Goal: Find specific page/section: Find specific page/section

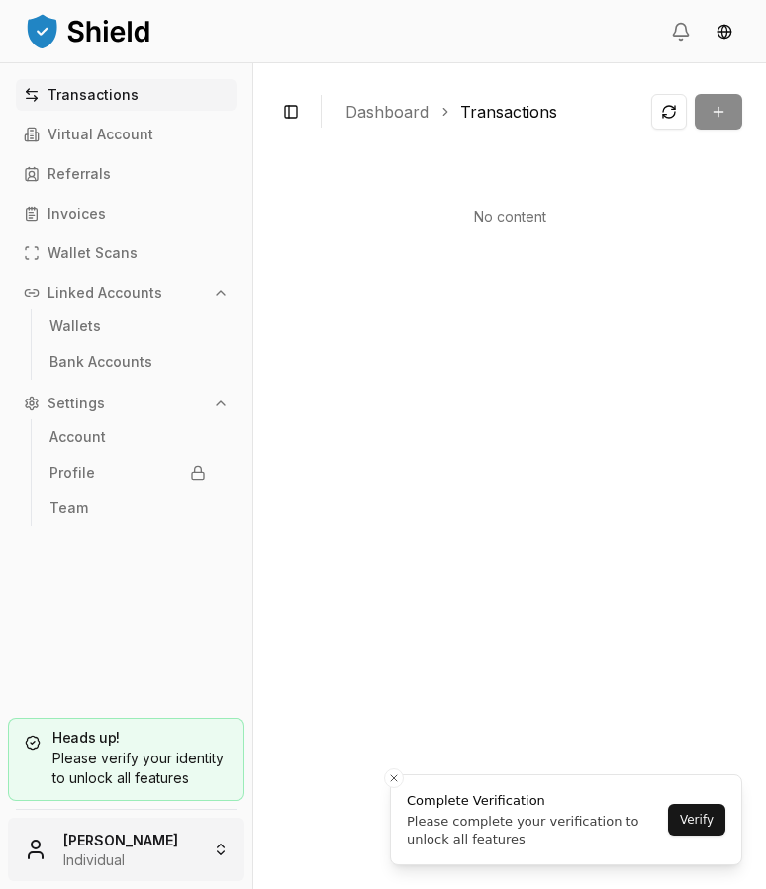
click at [106, 834] on html "Transactions Virtual Account Referrals Invoices Wallet Scans Linked Accounts Wa…" at bounding box center [383, 444] width 766 height 889
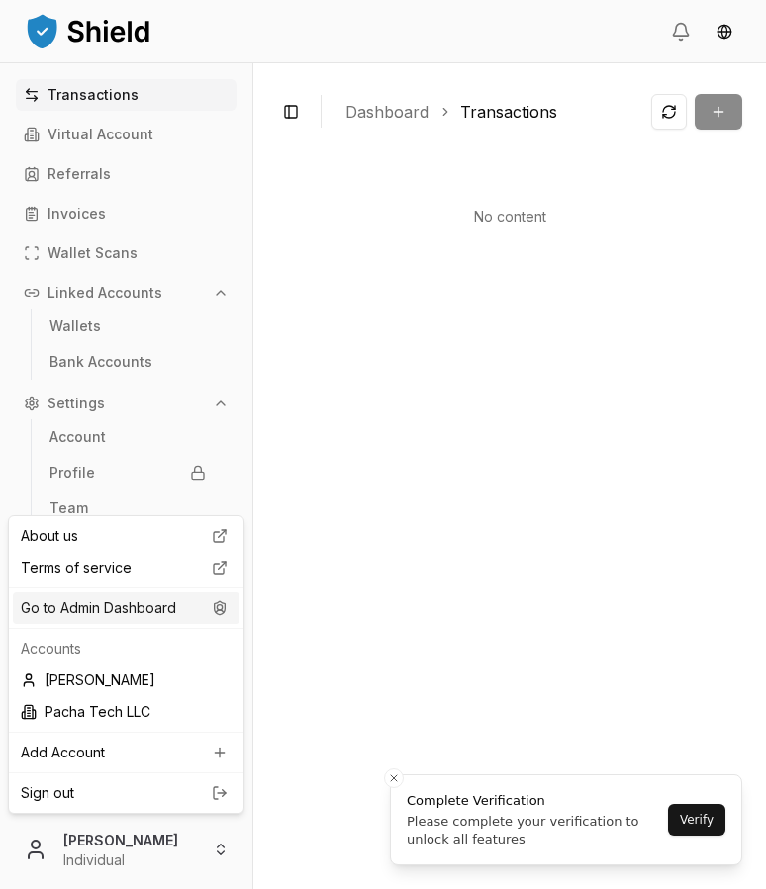
click at [141, 604] on div "Go to Admin Dashboard" at bounding box center [126, 609] width 227 height 32
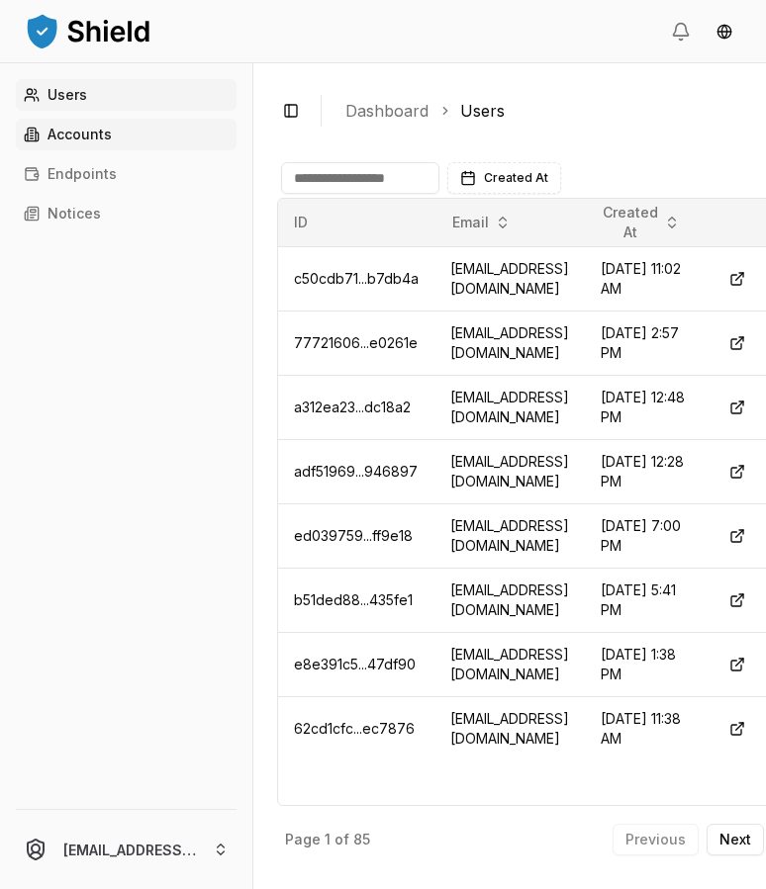
click at [78, 137] on p "Accounts" at bounding box center [79, 135] width 64 height 14
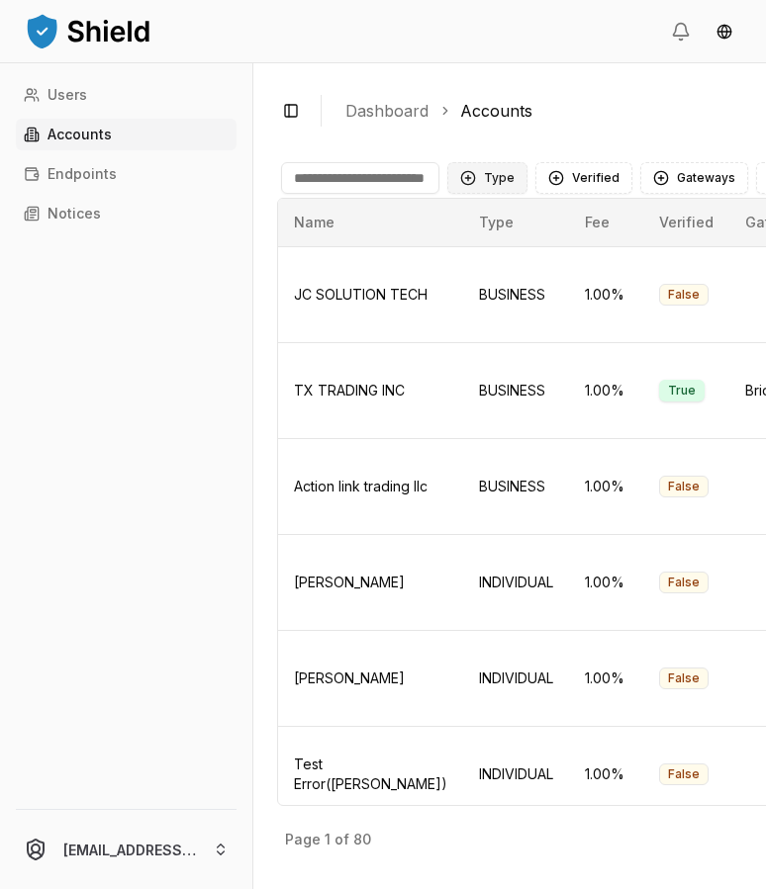
click at [497, 174] on button "Type" at bounding box center [487, 178] width 80 height 32
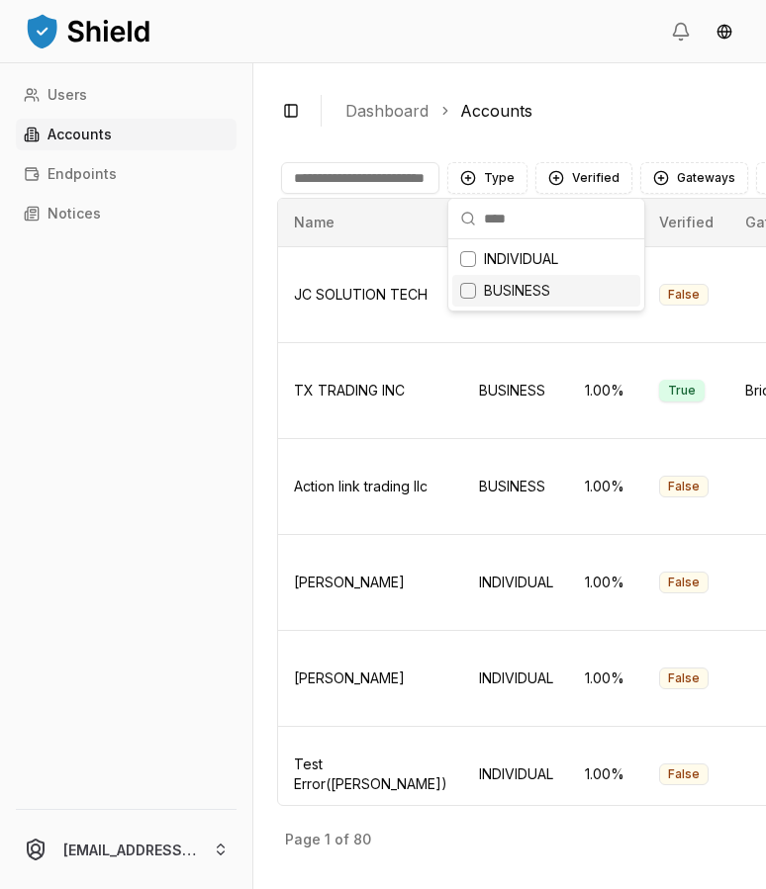
click at [502, 282] on span "BUSINESS" at bounding box center [517, 291] width 66 height 20
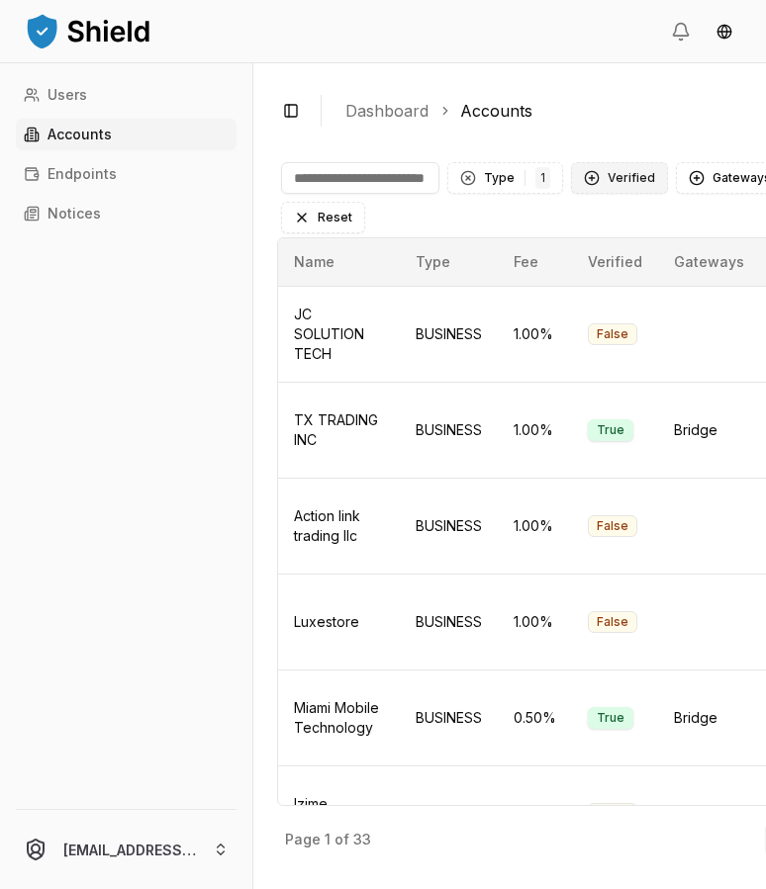
click at [598, 179] on button "Verified" at bounding box center [619, 178] width 97 height 32
click at [596, 247] on div "VERIFIED" at bounding box center [667, 259] width 188 height 32
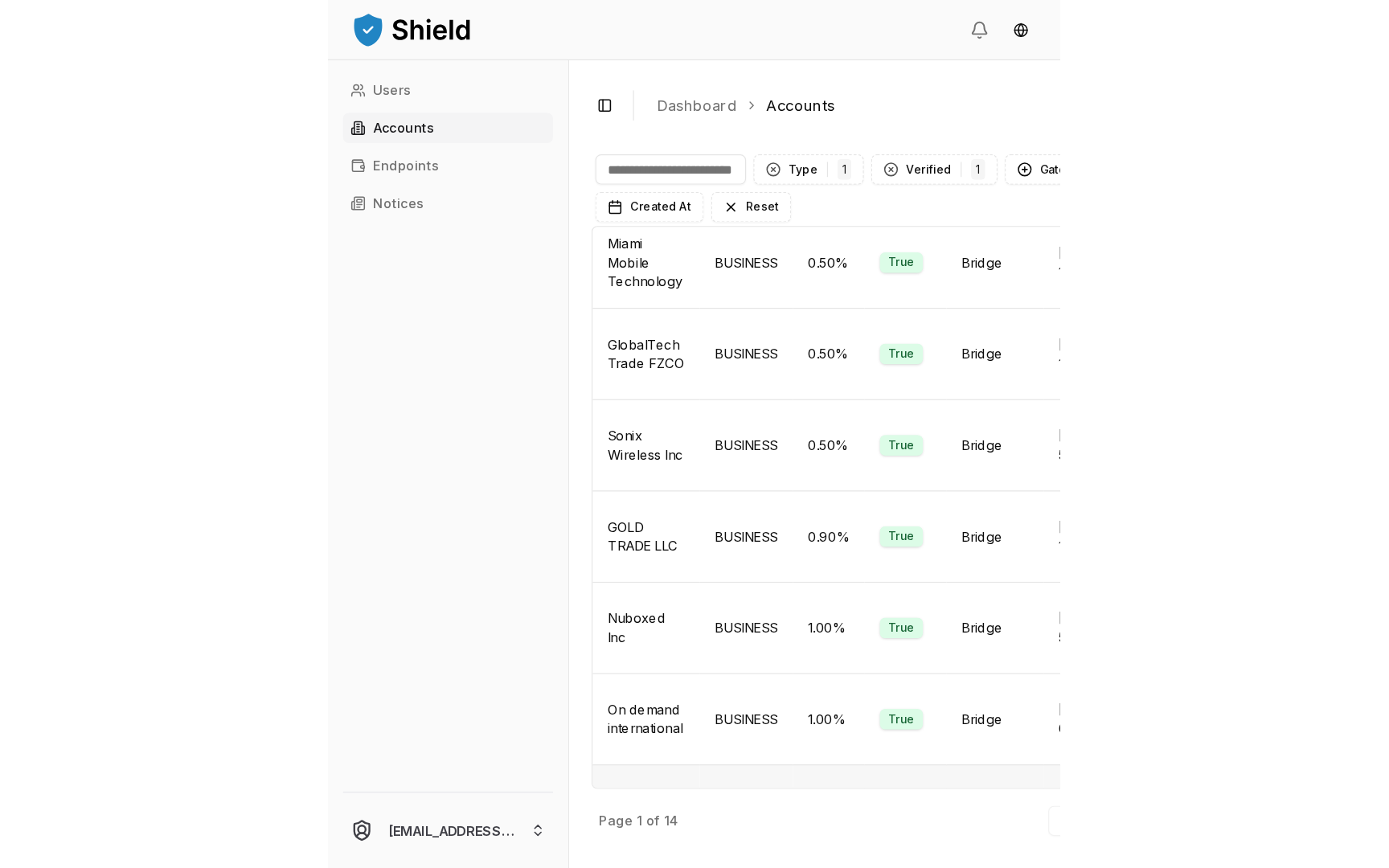
scroll to position [124, 0]
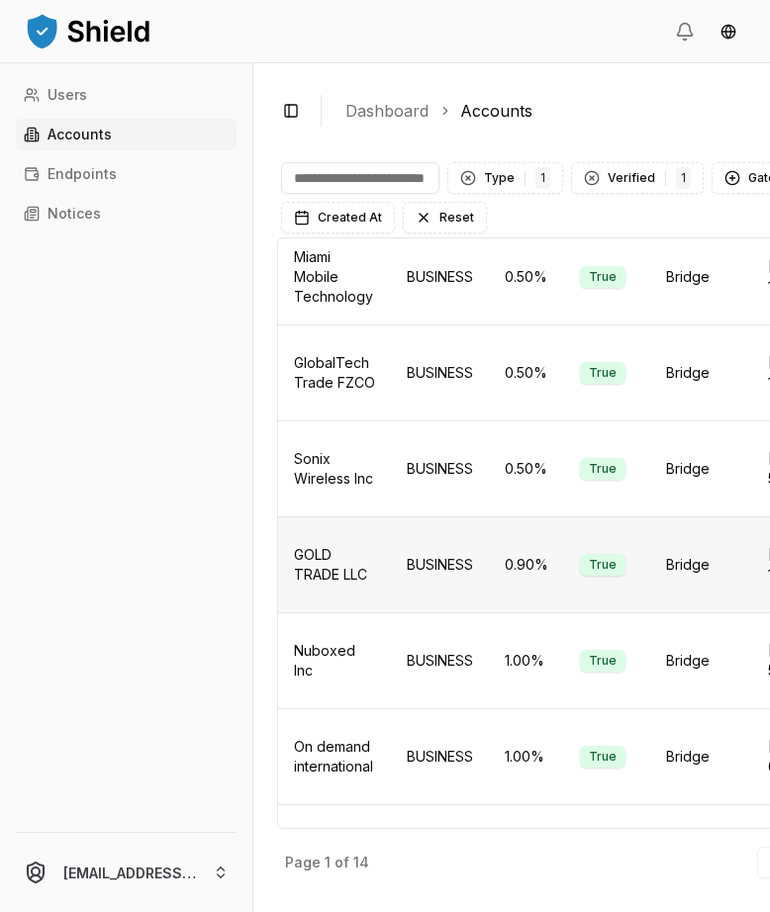
click at [317, 583] on td "GOLD TRADE LLC" at bounding box center [334, 564] width 113 height 96
click at [315, 572] on span "GOLD TRADE LLC" at bounding box center [330, 564] width 73 height 37
copy span "GOLD TRADE LLC"
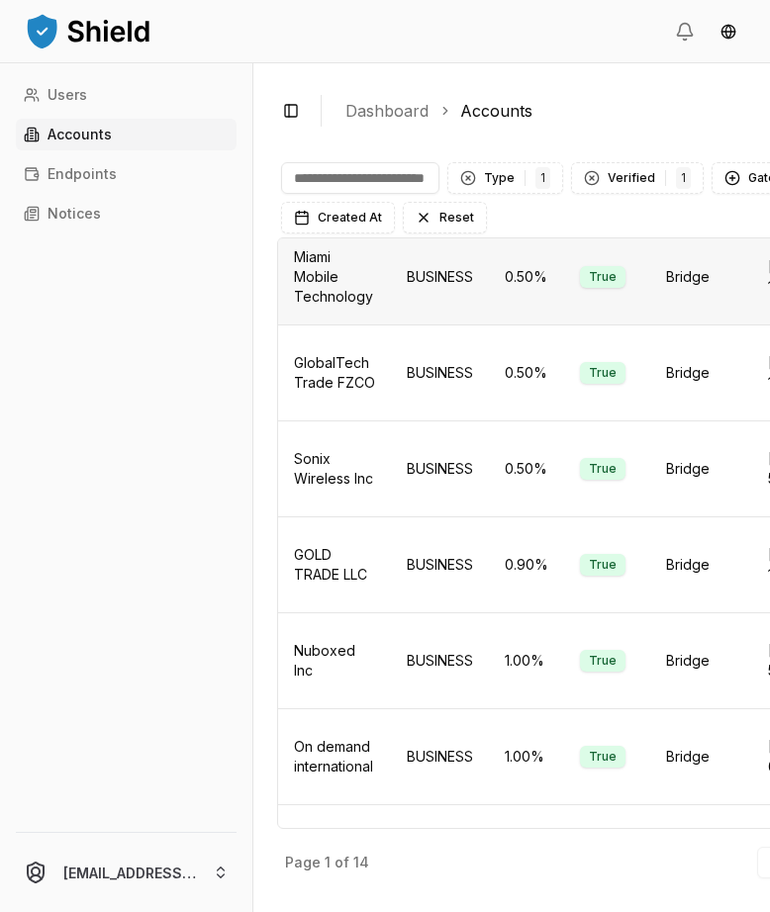
click at [325, 303] on span "Miami Mobile Technology" at bounding box center [333, 276] width 79 height 56
click at [335, 374] on span "GlobalTech Trade FZCO" at bounding box center [334, 372] width 81 height 37
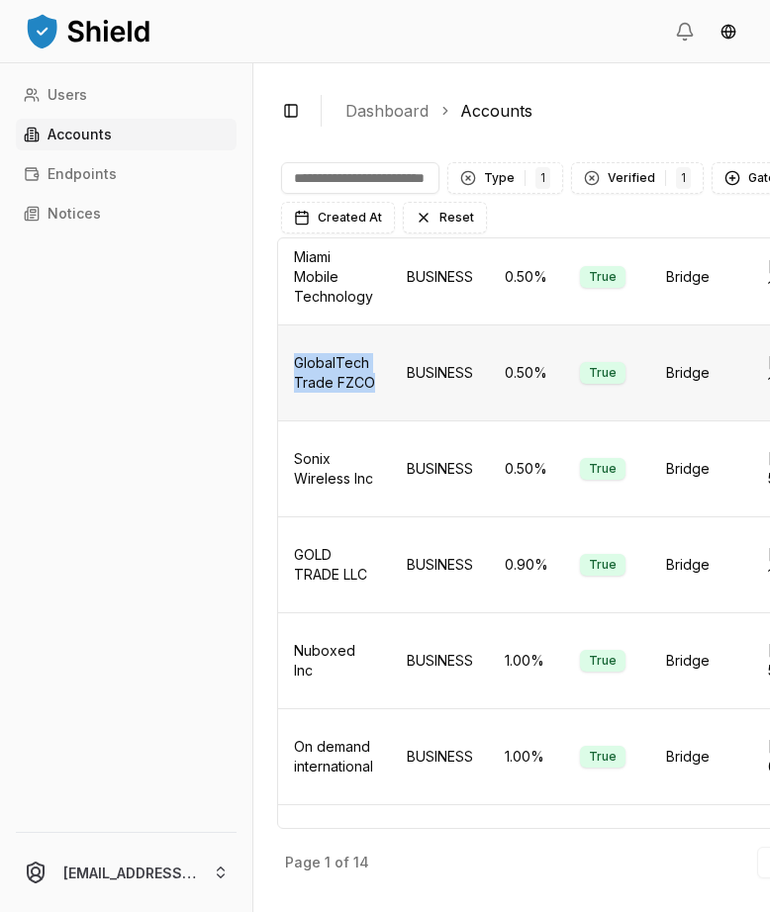
click at [335, 374] on span "GlobalTech Trade FZCO" at bounding box center [334, 372] width 81 height 37
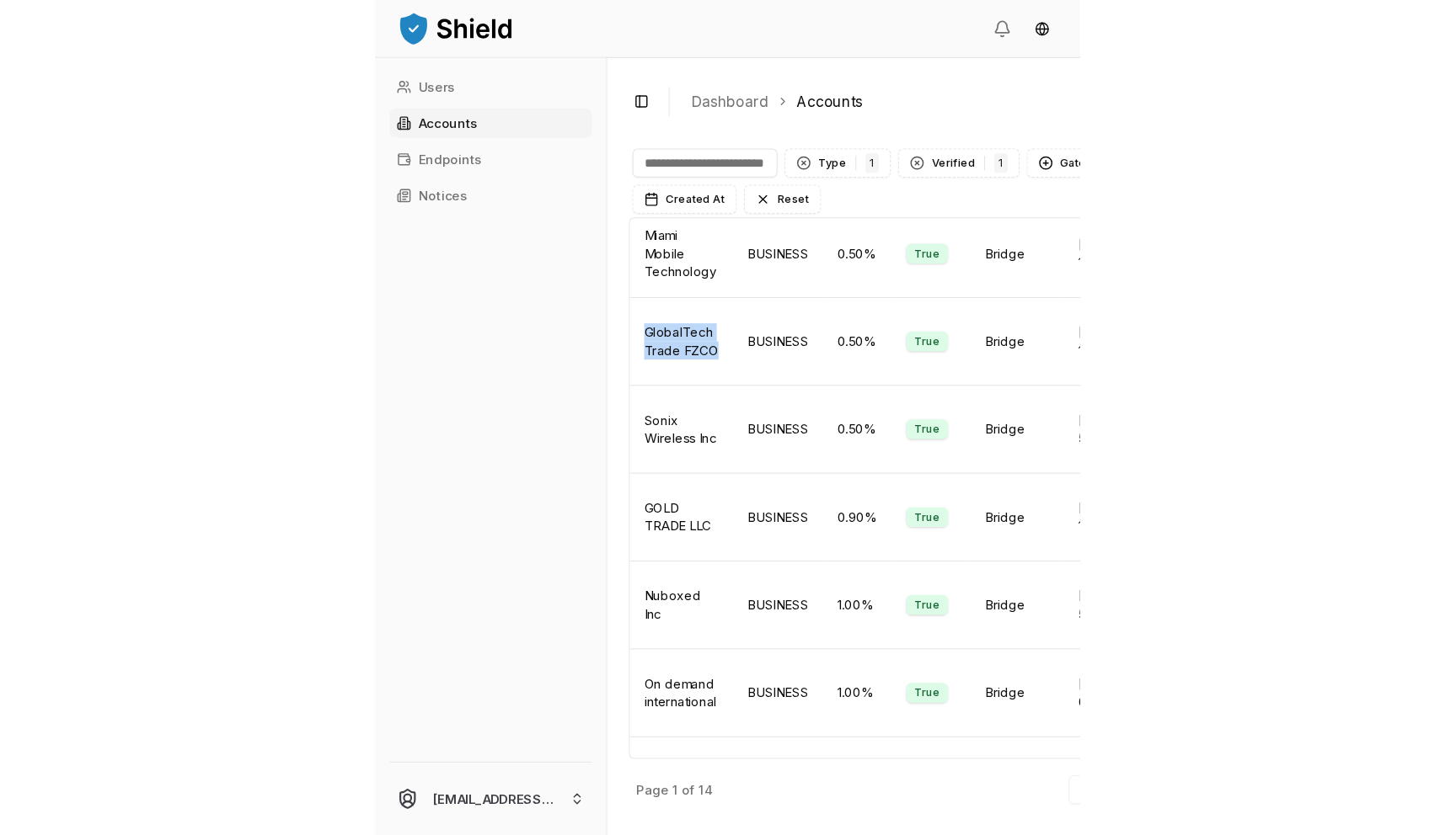
scroll to position [0, 0]
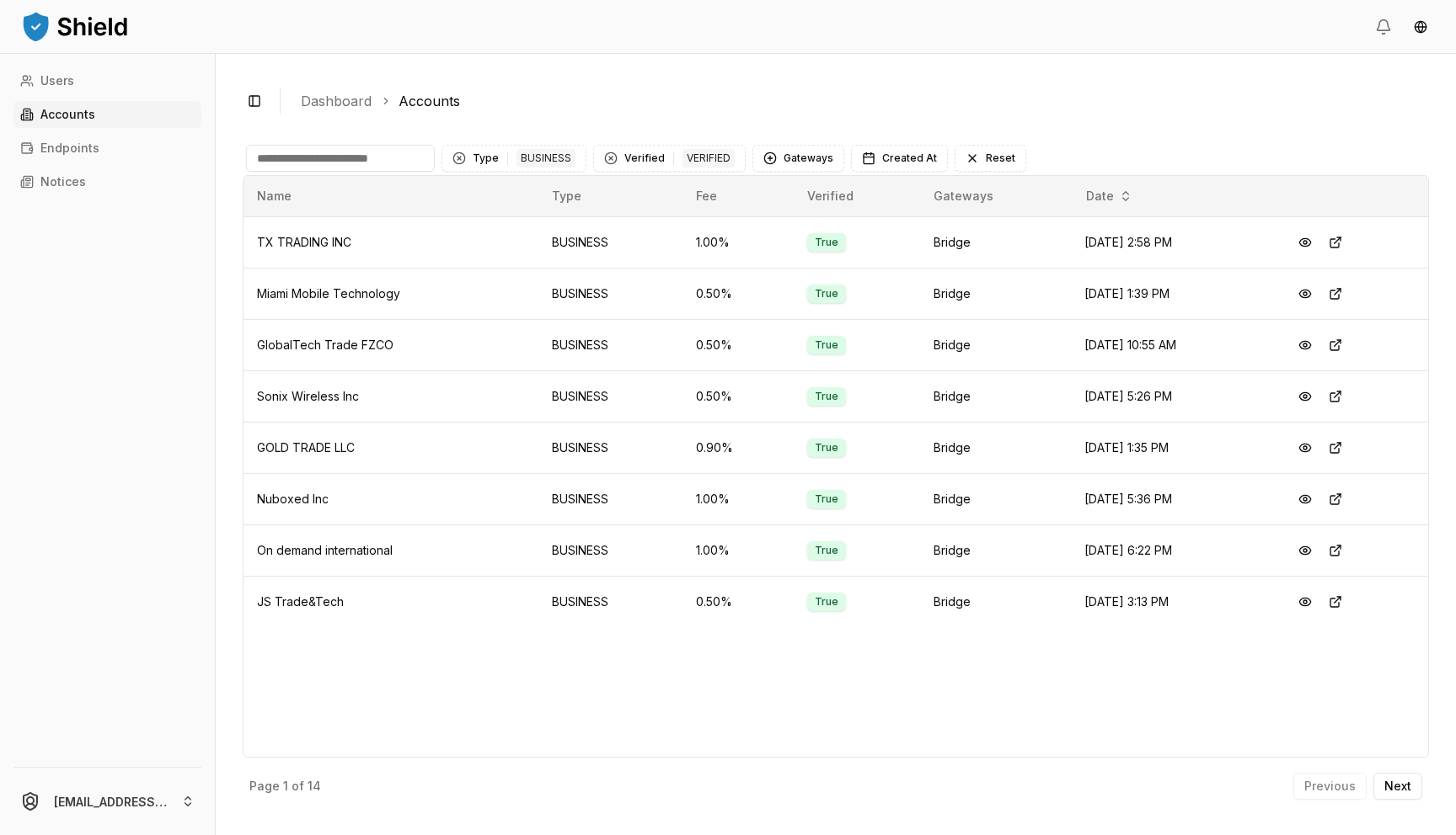
click at [651, 122] on div "Toggle Sidebar Dashboard Accounts Type 1 BUSINESS Verified 1 VERIFIED Gateways …" at bounding box center [835, 444] width 1240 height 781
click at [651, 343] on button at bounding box center [1305, 346] width 31 height 31
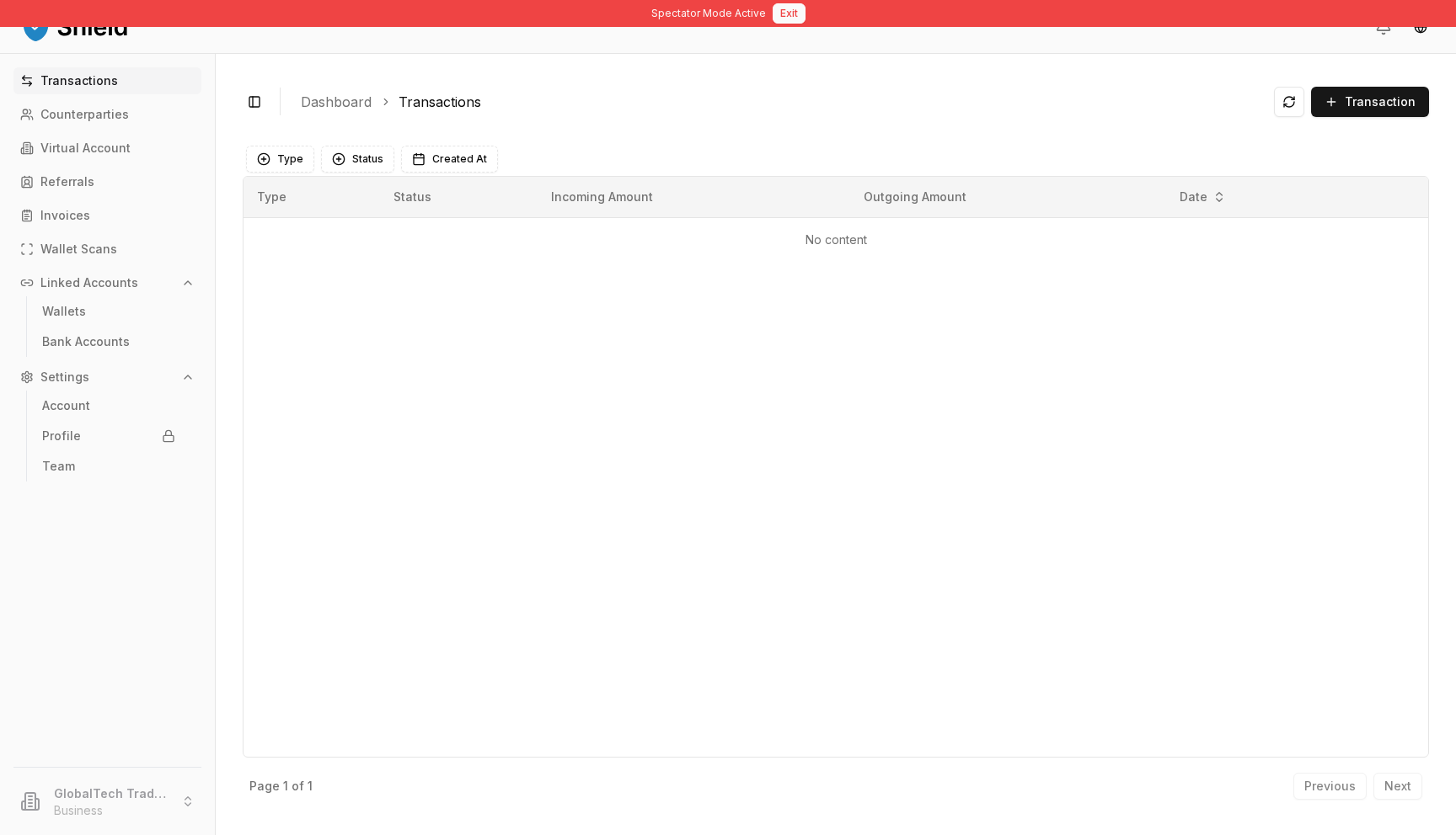
click at [651, 12] on button "Exit" at bounding box center [788, 14] width 33 height 20
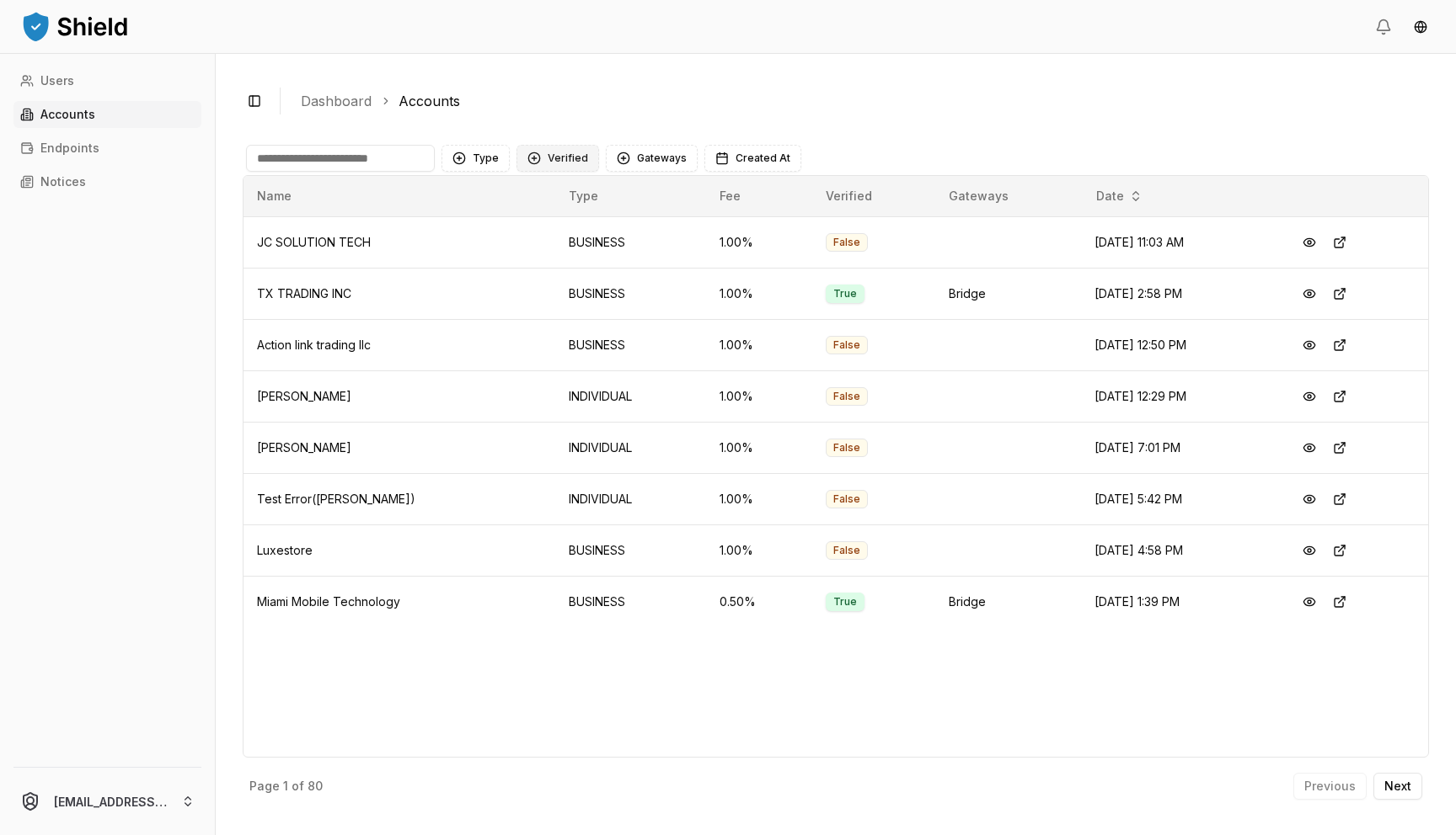
click at [570, 152] on button "Verified" at bounding box center [557, 158] width 83 height 27
click at [547, 228] on span "VERIFIED" at bounding box center [570, 227] width 49 height 17
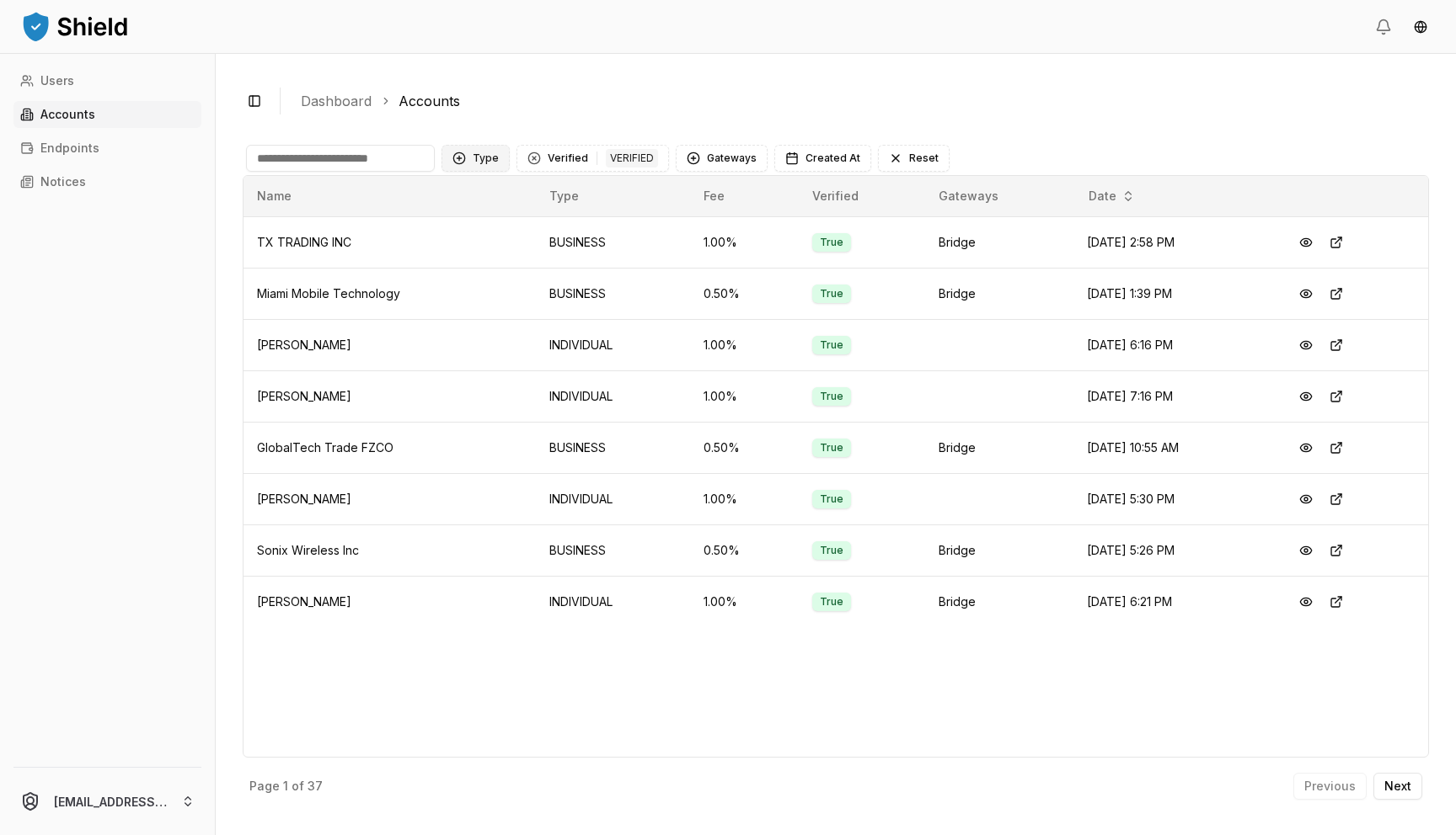
click at [492, 164] on button "Type" at bounding box center [475, 158] width 68 height 27
click at [479, 255] on span "BUSINESS" at bounding box center [501, 255] width 56 height 17
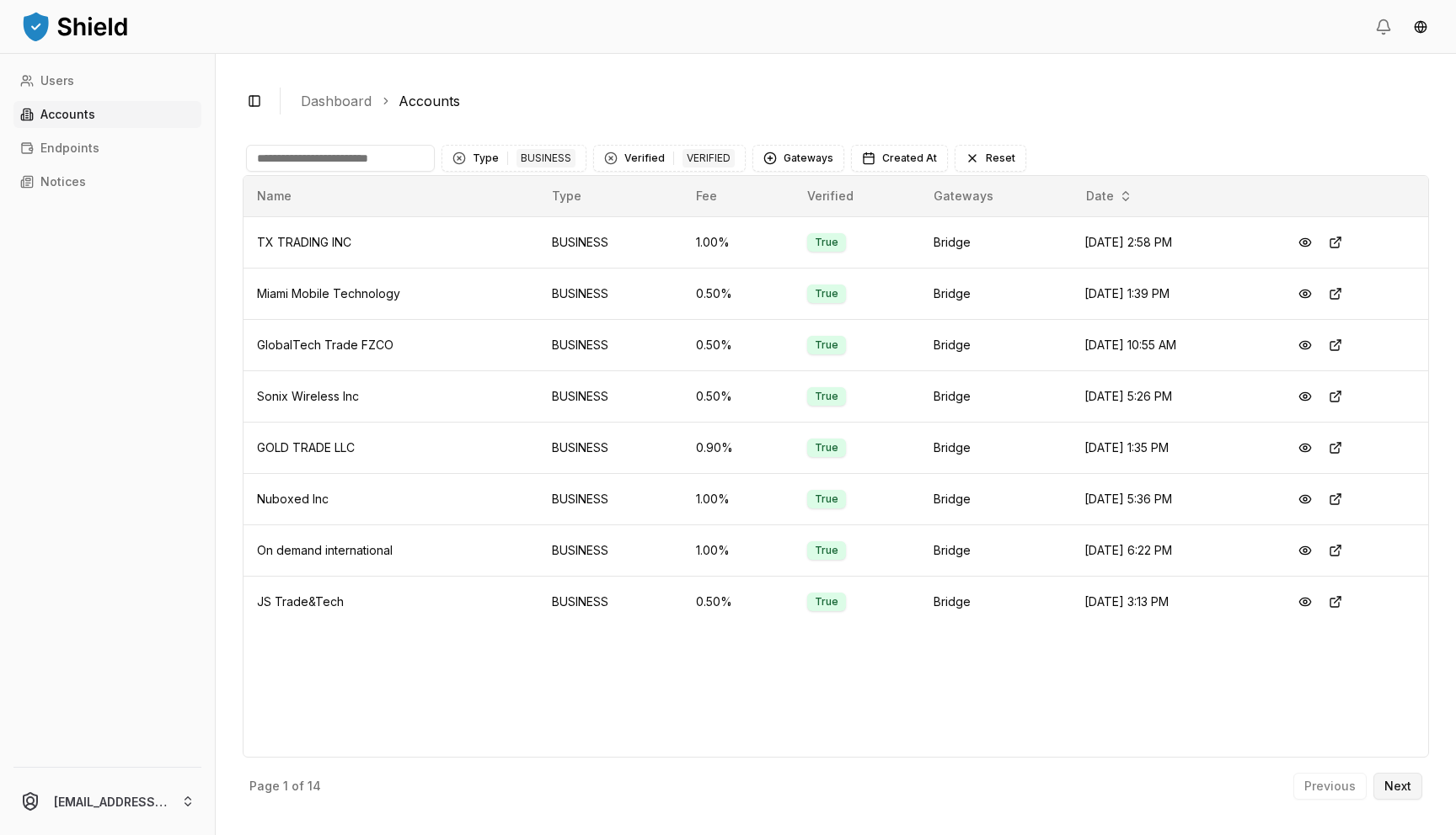
click at [651, 756] on button "Next" at bounding box center [1397, 786] width 49 height 27
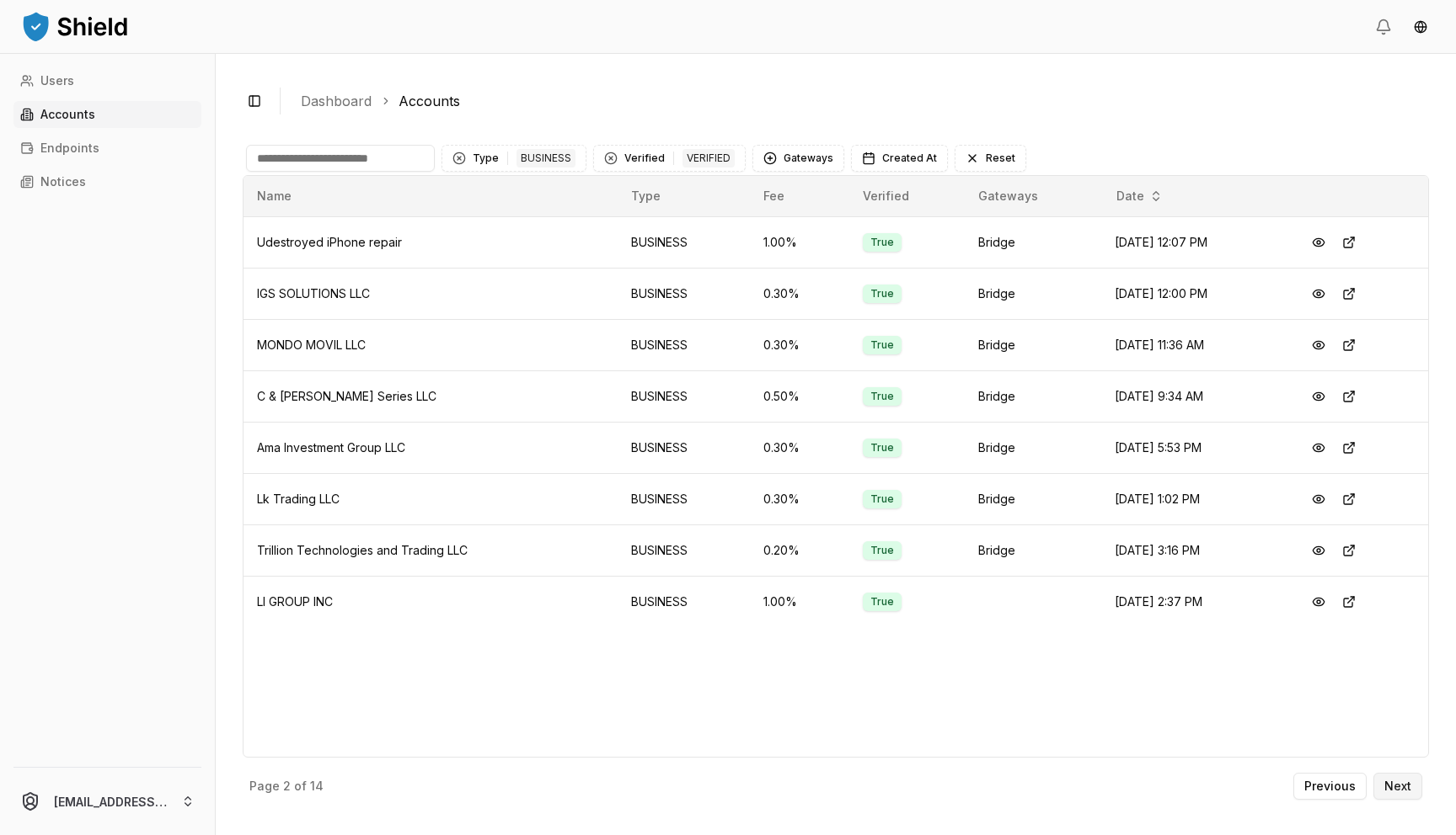
click at [651, 756] on p "Next" at bounding box center [1398, 786] width 27 height 12
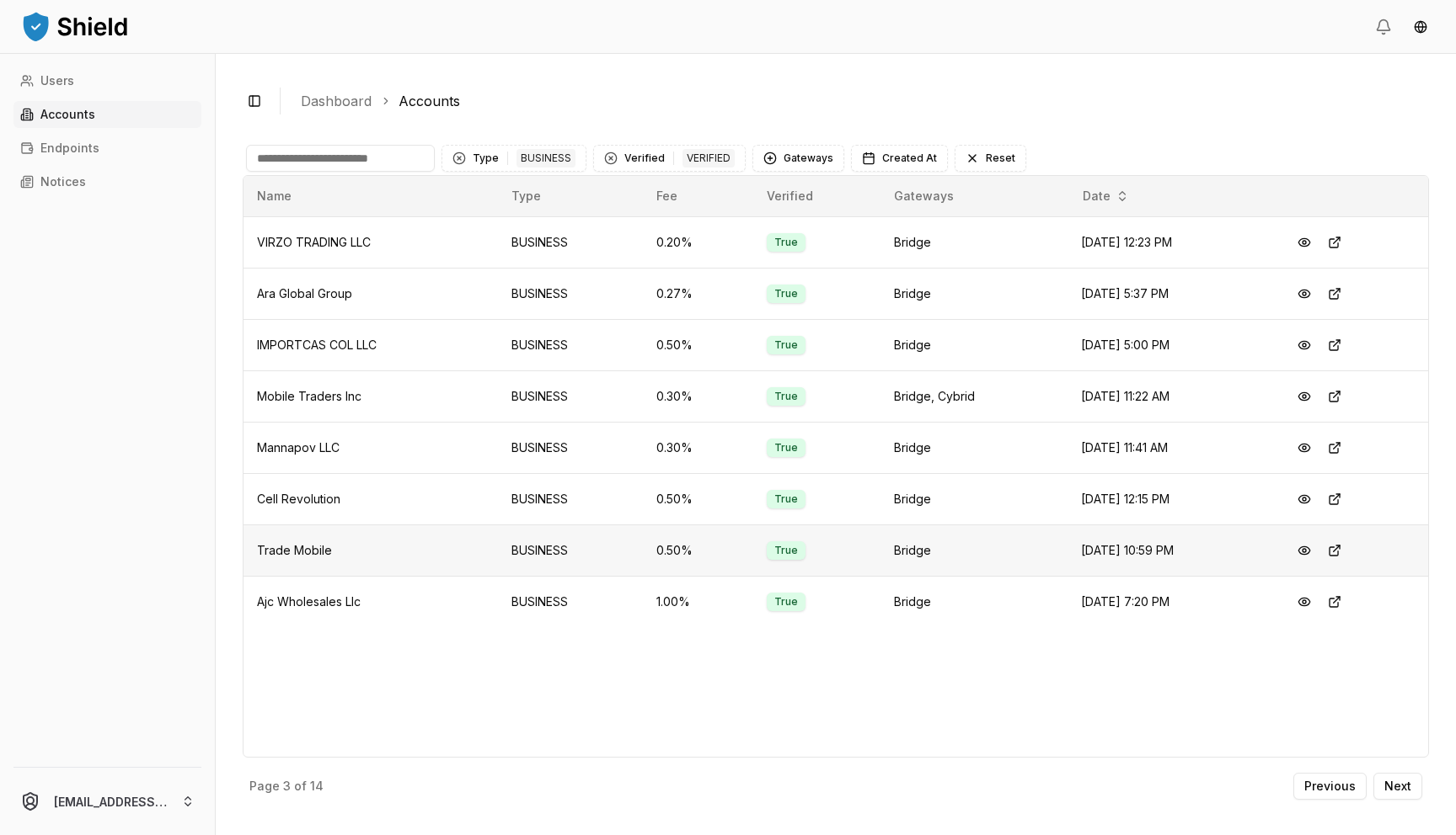
click at [302, 543] on span "Trade Mobile" at bounding box center [295, 550] width 75 height 14
click at [651, 552] on button at bounding box center [1304, 551] width 31 height 31
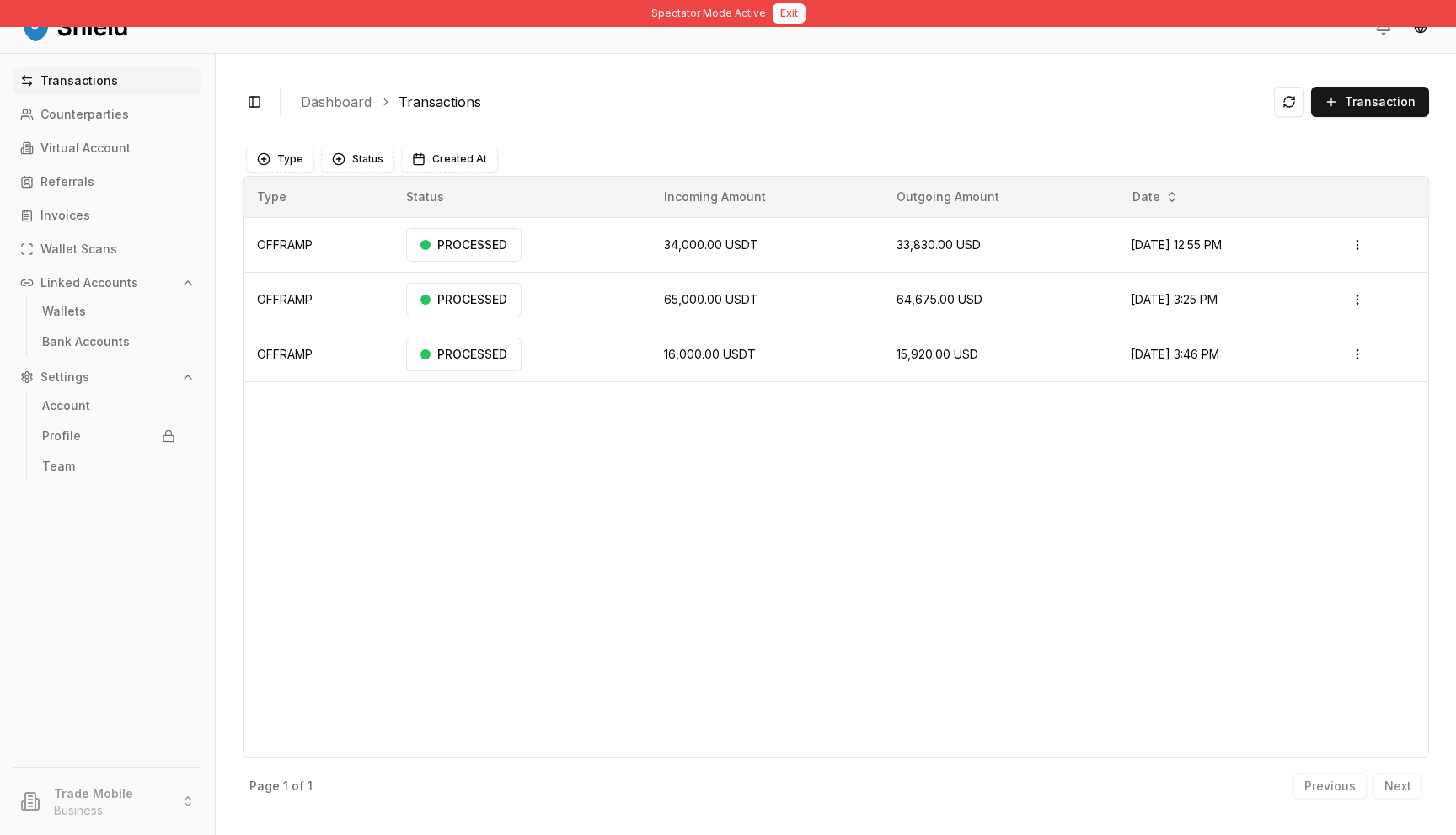
click at [651, 6] on button "Exit" at bounding box center [788, 14] width 33 height 20
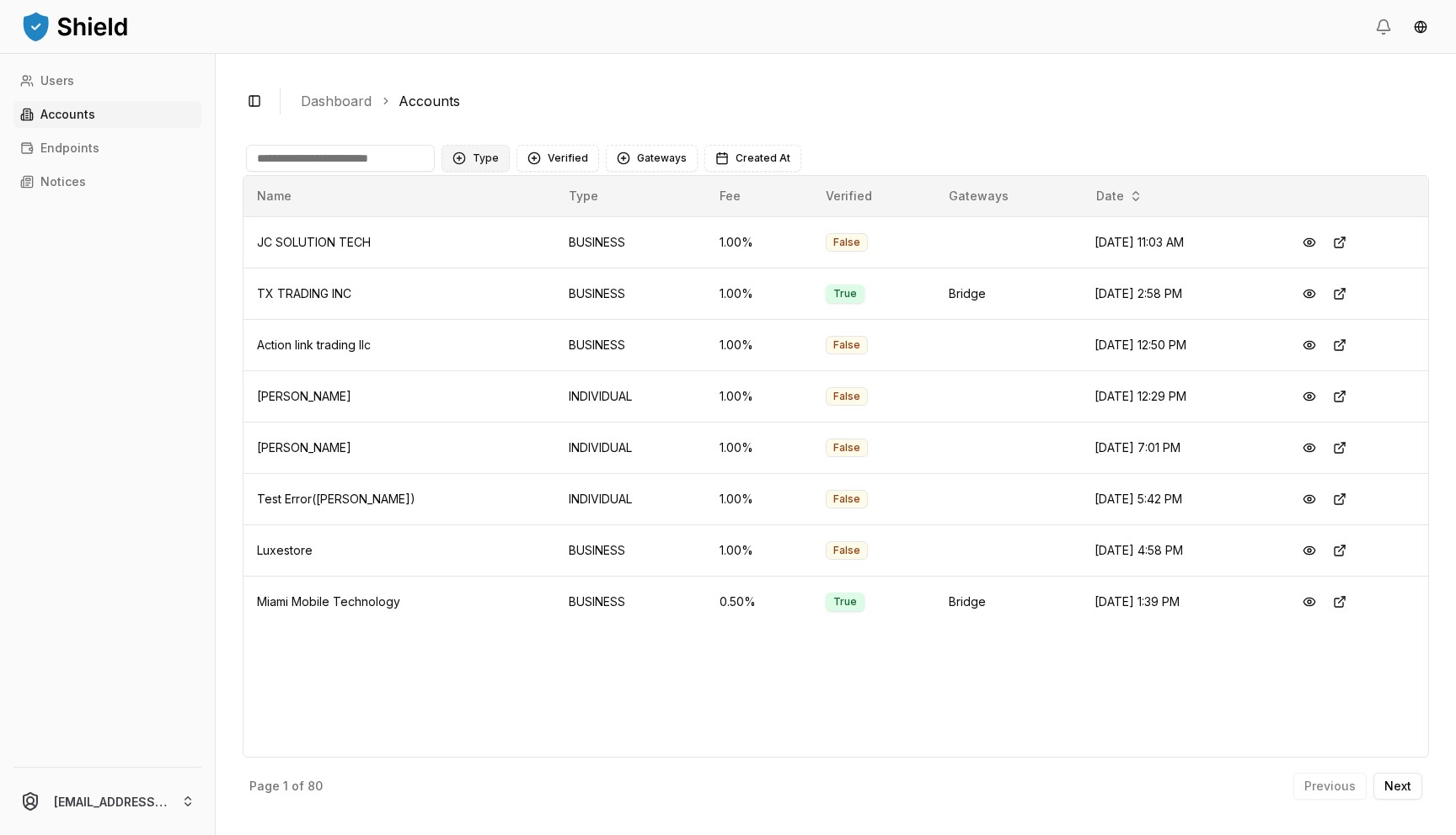
click at [488, 152] on button "Type" at bounding box center [475, 158] width 68 height 27
click at [514, 254] on span "BUSINESS" at bounding box center [501, 255] width 56 height 17
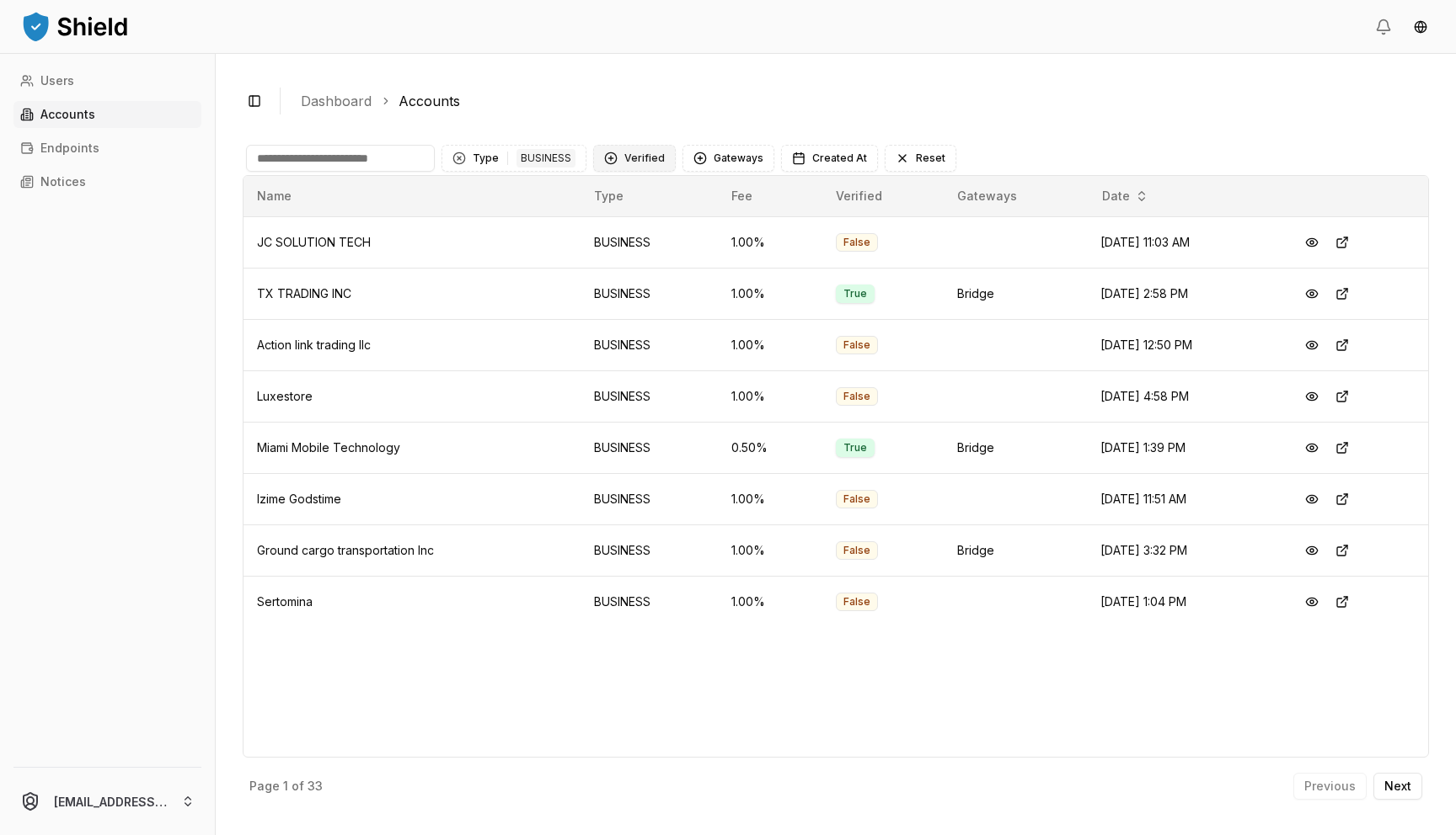
click at [607, 157] on button "Verified" at bounding box center [634, 158] width 83 height 27
click at [622, 226] on span "VERIFIED" at bounding box center [646, 227] width 49 height 17
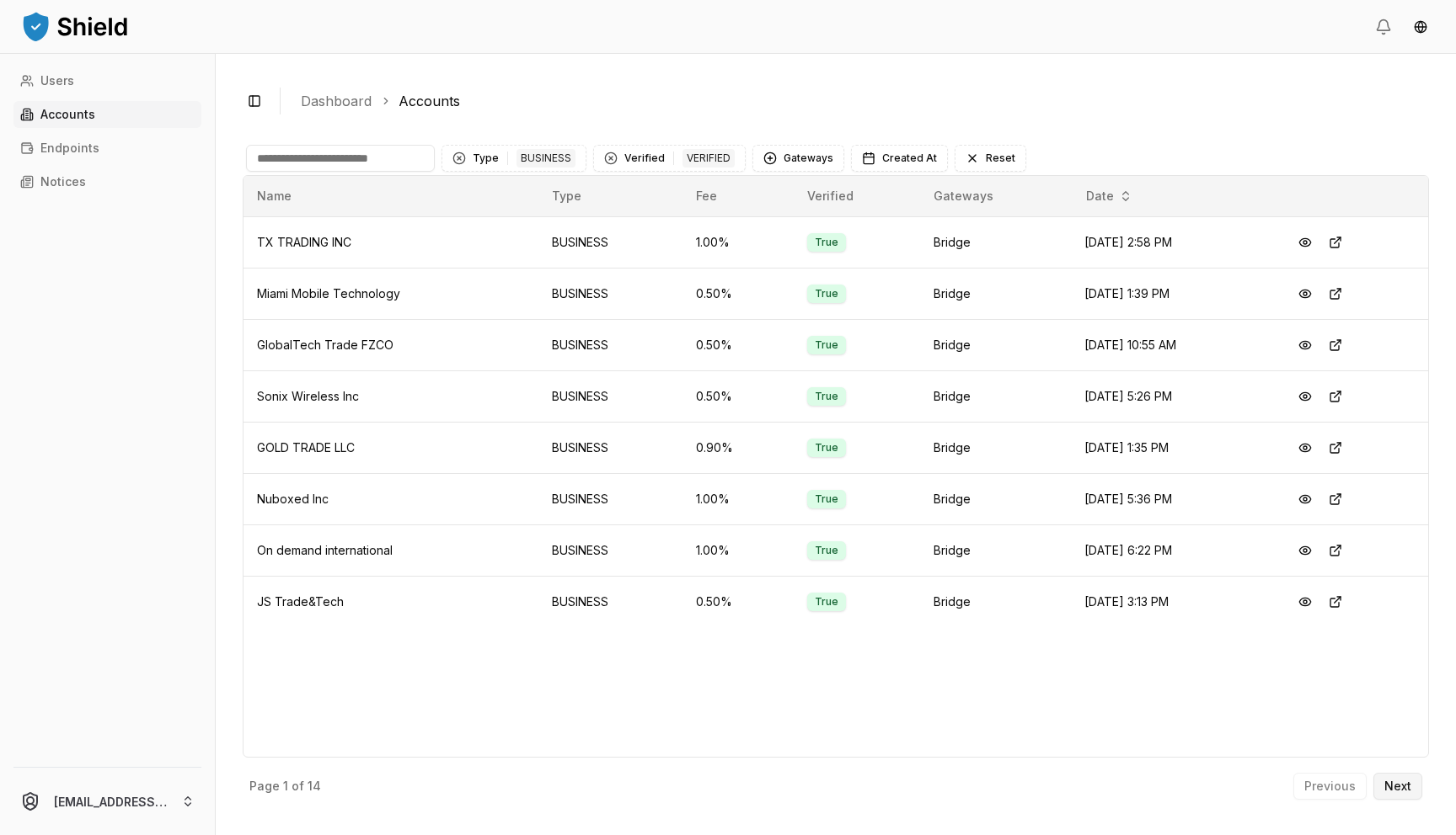
click at [651, 756] on button "Next" at bounding box center [1397, 786] width 49 height 27
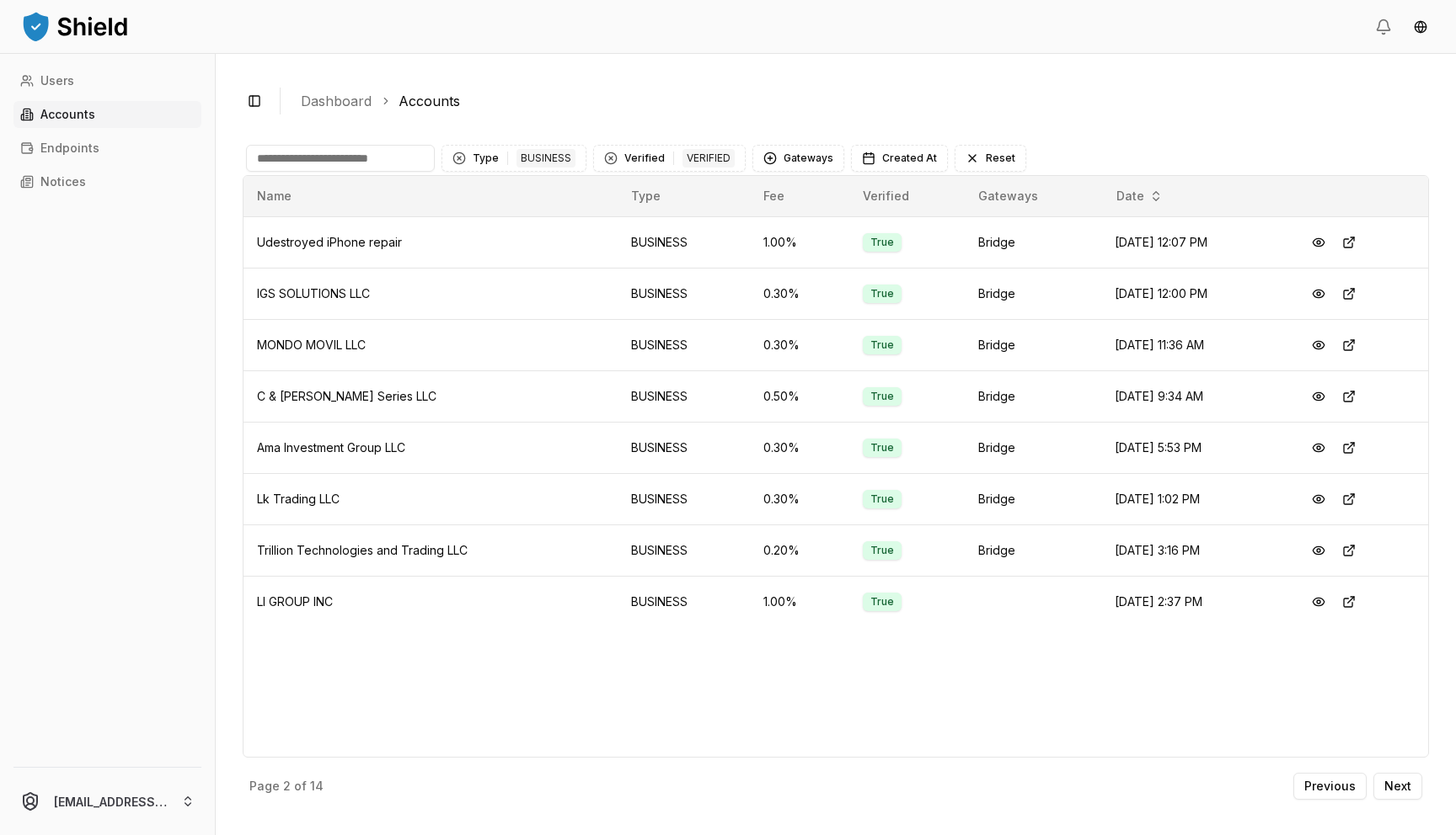
drag, startPoint x: 1247, startPoint y: 751, endPoint x: 1172, endPoint y: 712, distance: 84.5
click at [651, 712] on div "Name Type Fee Verified Gateways Date Udestroyed iPhone repair BUSINESS 1.00 % T…" at bounding box center [835, 466] width 1186 height 583
click at [651, 756] on p "Next" at bounding box center [1398, 786] width 27 height 12
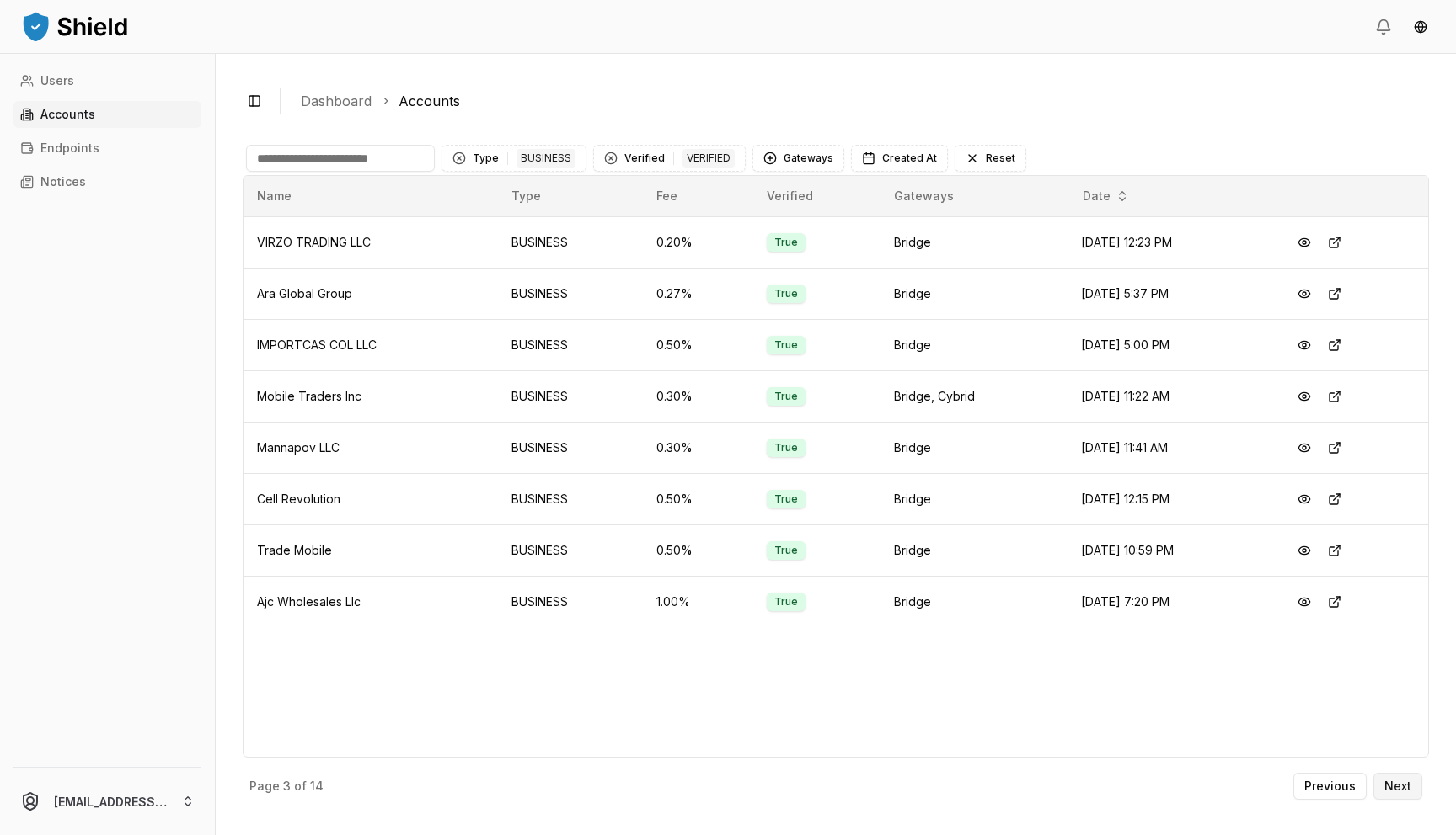
click at [651, 756] on p "Next" at bounding box center [1398, 786] width 27 height 12
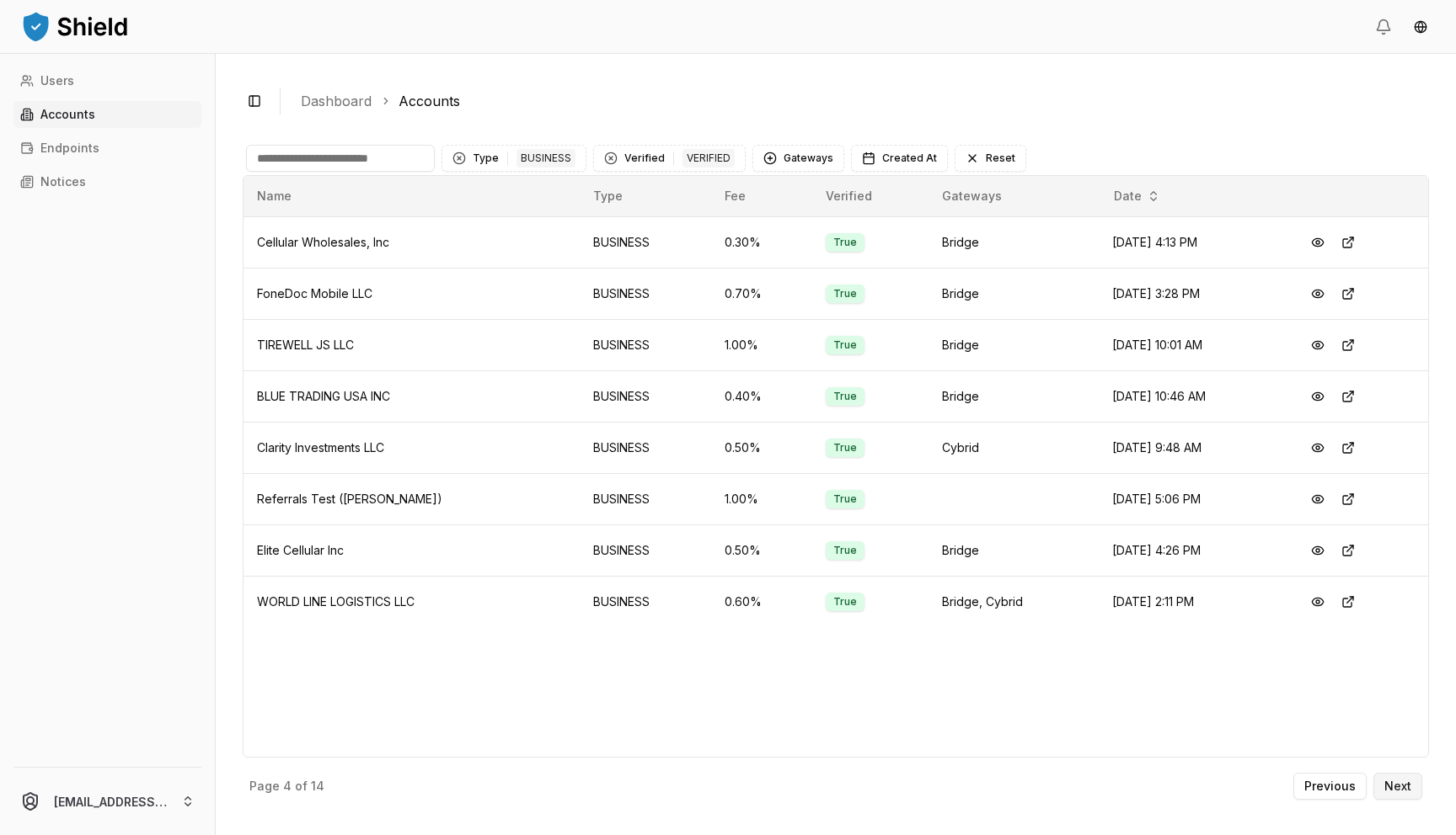
click at [651, 756] on p "Next" at bounding box center [1398, 786] width 27 height 12
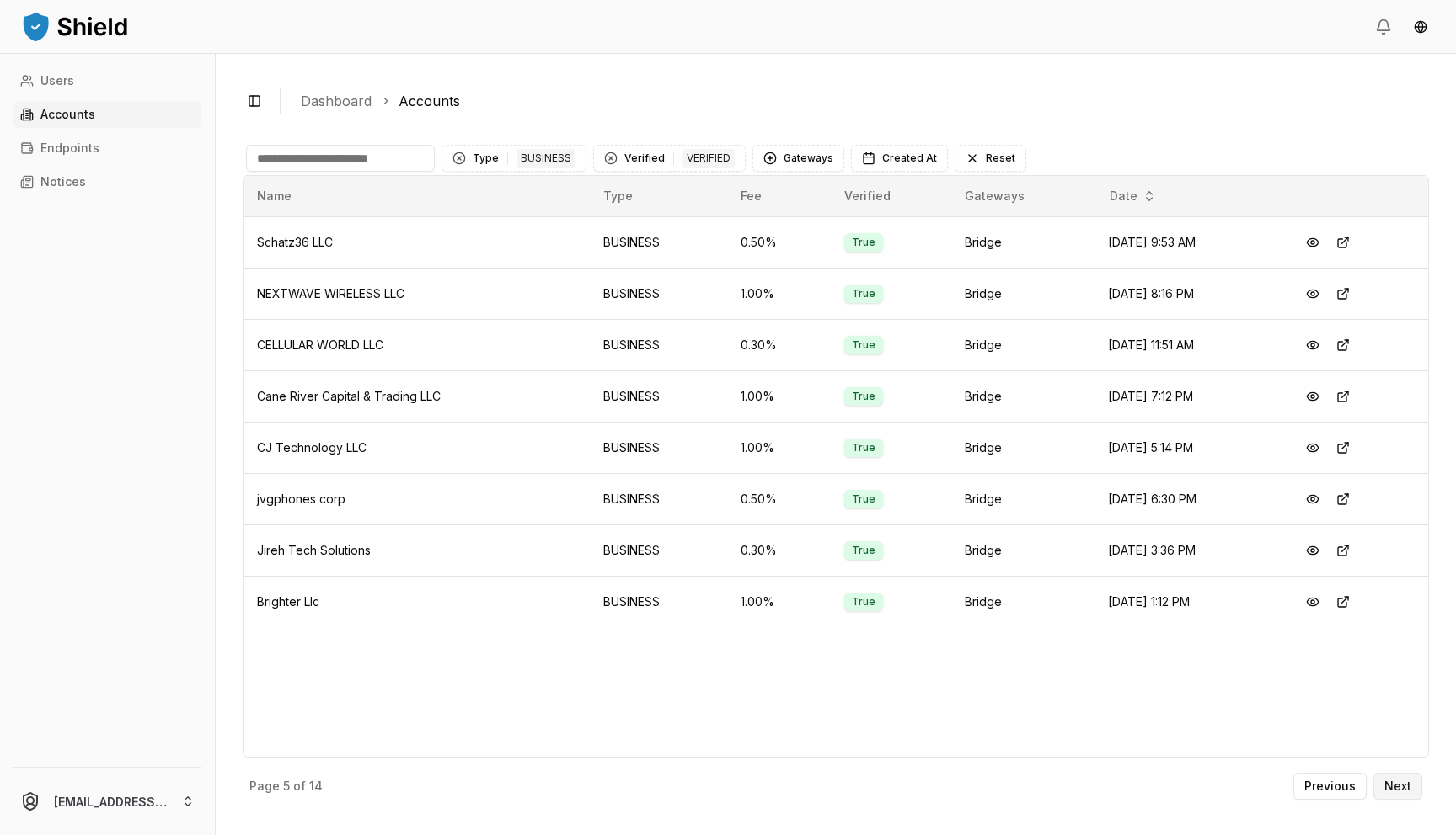
click at [651, 756] on p "Next" at bounding box center [1398, 786] width 27 height 12
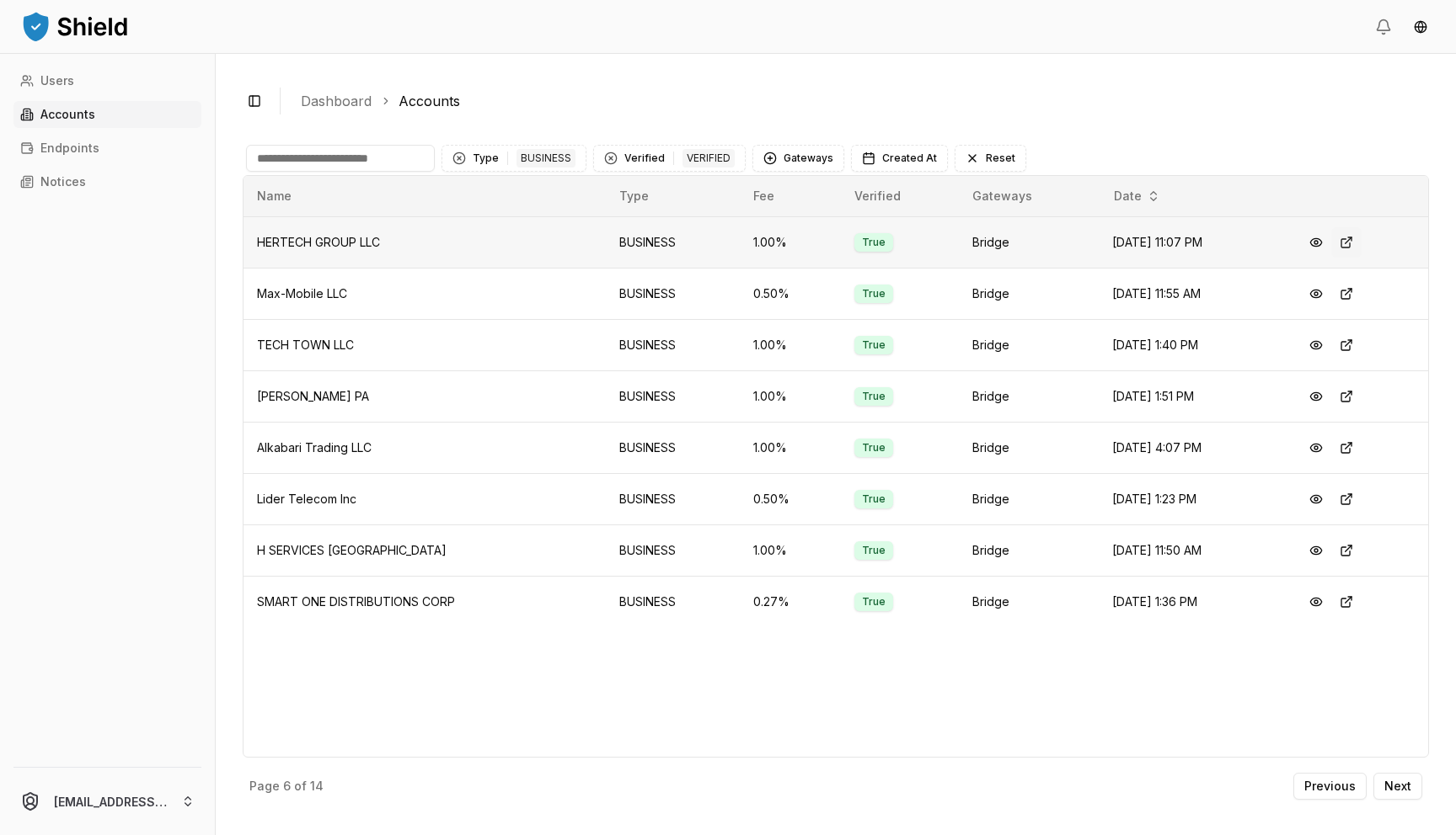
click at [651, 243] on button at bounding box center [1346, 243] width 31 height 31
click at [651, 756] on p "Previous" at bounding box center [1330, 786] width 51 height 12
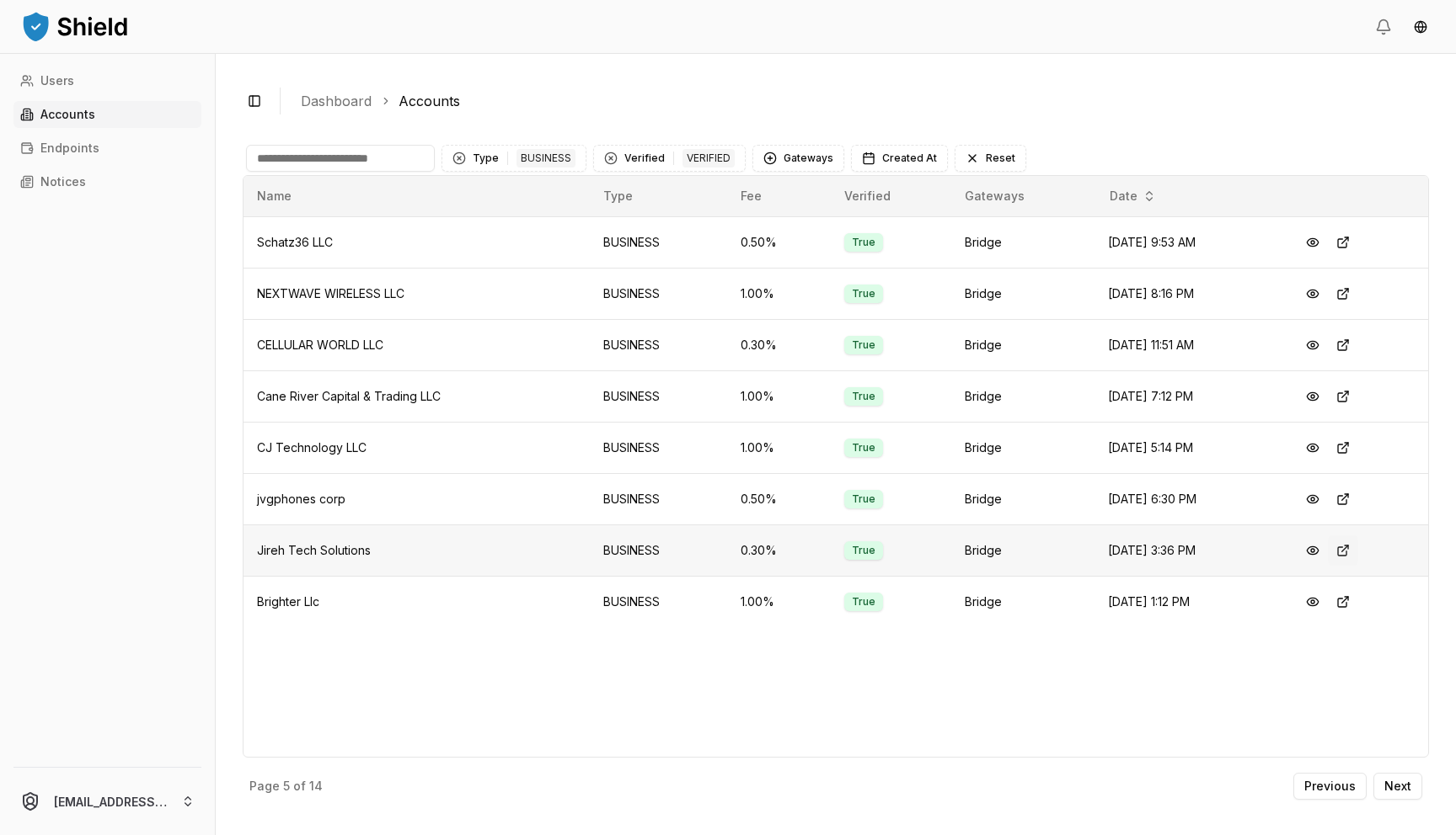
click at [651, 548] on button at bounding box center [1343, 551] width 31 height 31
click at [651, 494] on button at bounding box center [1343, 500] width 31 height 31
click at [651, 452] on button at bounding box center [1343, 449] width 31 height 31
click at [651, 397] on button at bounding box center [1343, 397] width 31 height 31
click at [651, 345] on button at bounding box center [1343, 346] width 31 height 31
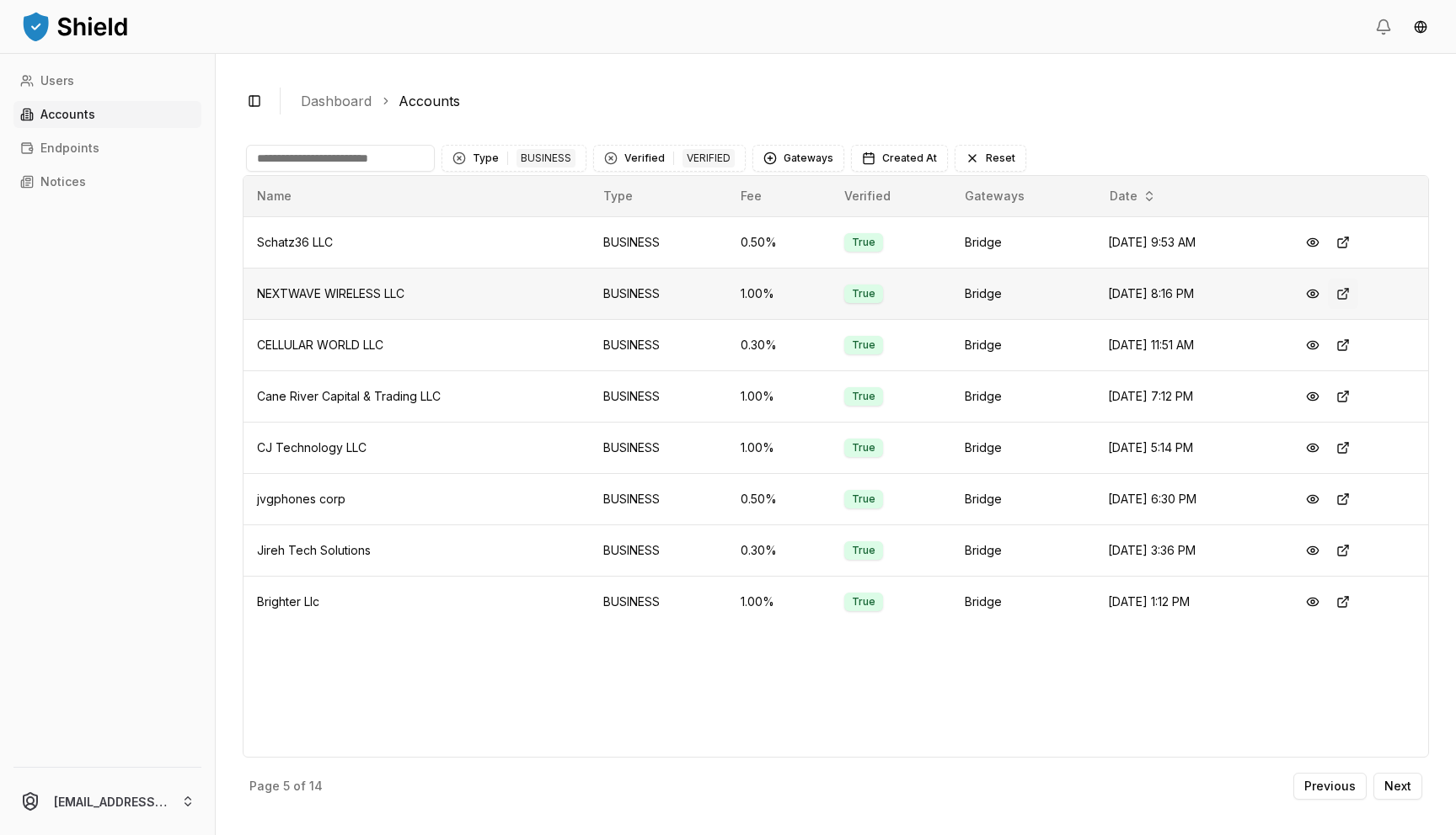
click at [651, 295] on button at bounding box center [1343, 294] width 31 height 31
click at [651, 240] on button at bounding box center [1343, 243] width 31 height 31
click at [651, 756] on button "Previous" at bounding box center [1330, 786] width 73 height 27
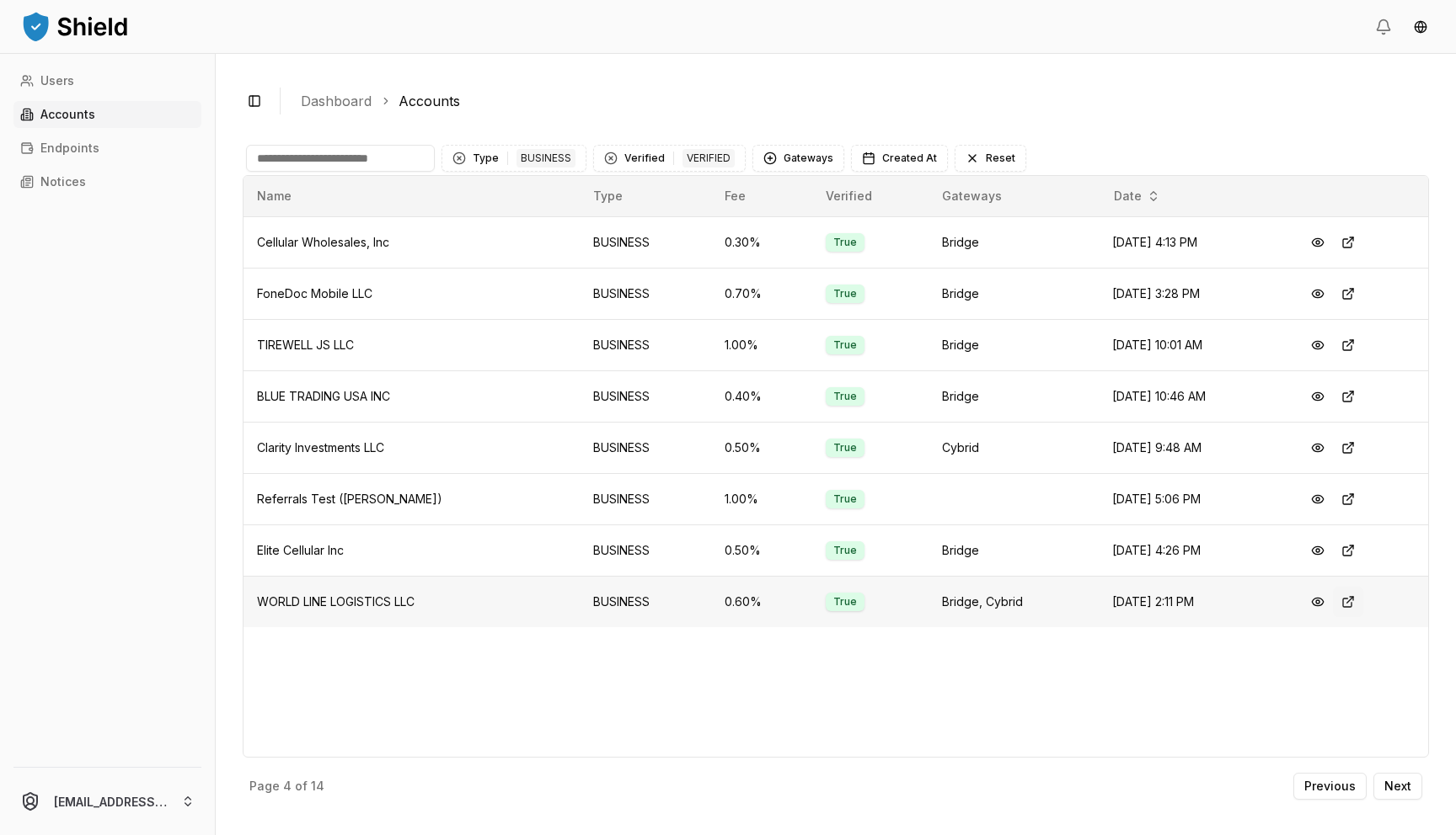
click at [651, 599] on button at bounding box center [1348, 603] width 31 height 31
click at [651, 546] on button at bounding box center [1348, 551] width 31 height 31
click at [651, 502] on button at bounding box center [1348, 500] width 31 height 31
click at [651, 446] on button at bounding box center [1348, 449] width 31 height 31
click at [651, 394] on button at bounding box center [1348, 397] width 31 height 31
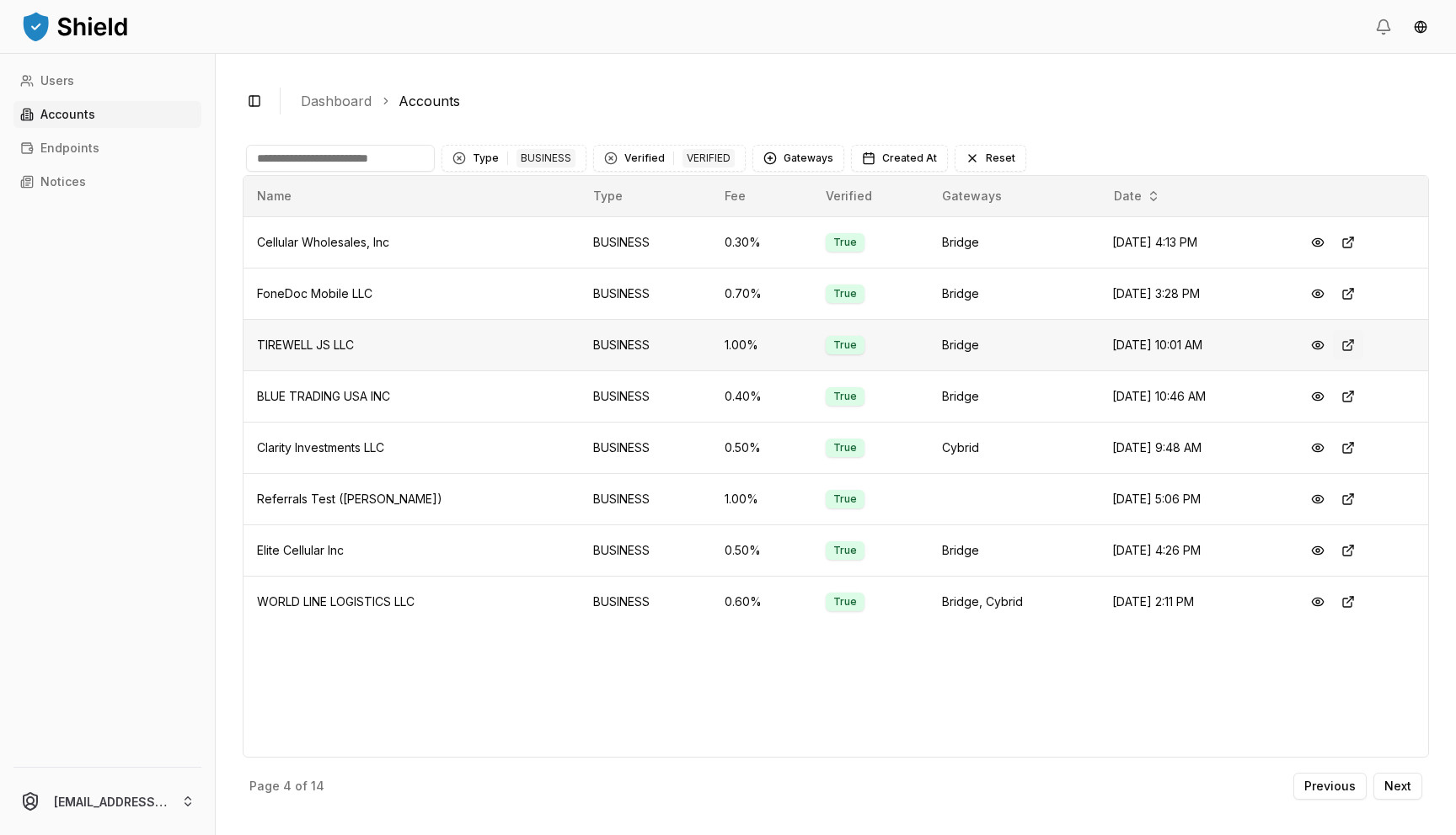
click at [651, 348] on button at bounding box center [1348, 346] width 31 height 31
click at [651, 292] on button at bounding box center [1348, 294] width 31 height 31
click at [651, 240] on button at bounding box center [1348, 243] width 31 height 31
click at [651, 756] on p "Previous" at bounding box center [1330, 786] width 51 height 12
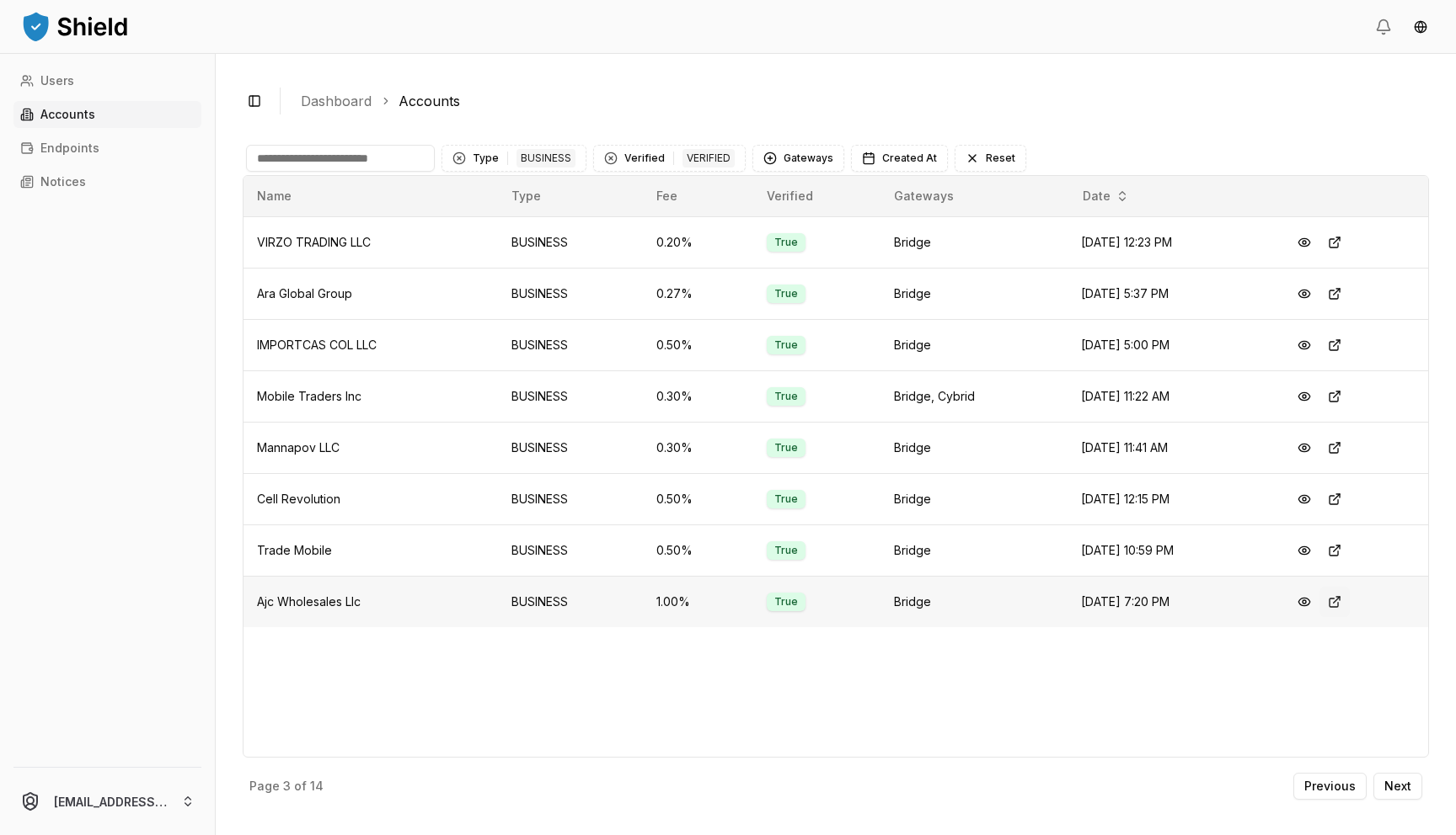
click at [651, 605] on button at bounding box center [1334, 603] width 31 height 31
click at [651, 546] on button at bounding box center [1334, 551] width 31 height 31
click at [651, 506] on button at bounding box center [1334, 500] width 31 height 31
click at [651, 443] on button at bounding box center [1334, 449] width 31 height 31
click at [651, 401] on button at bounding box center [1334, 397] width 31 height 31
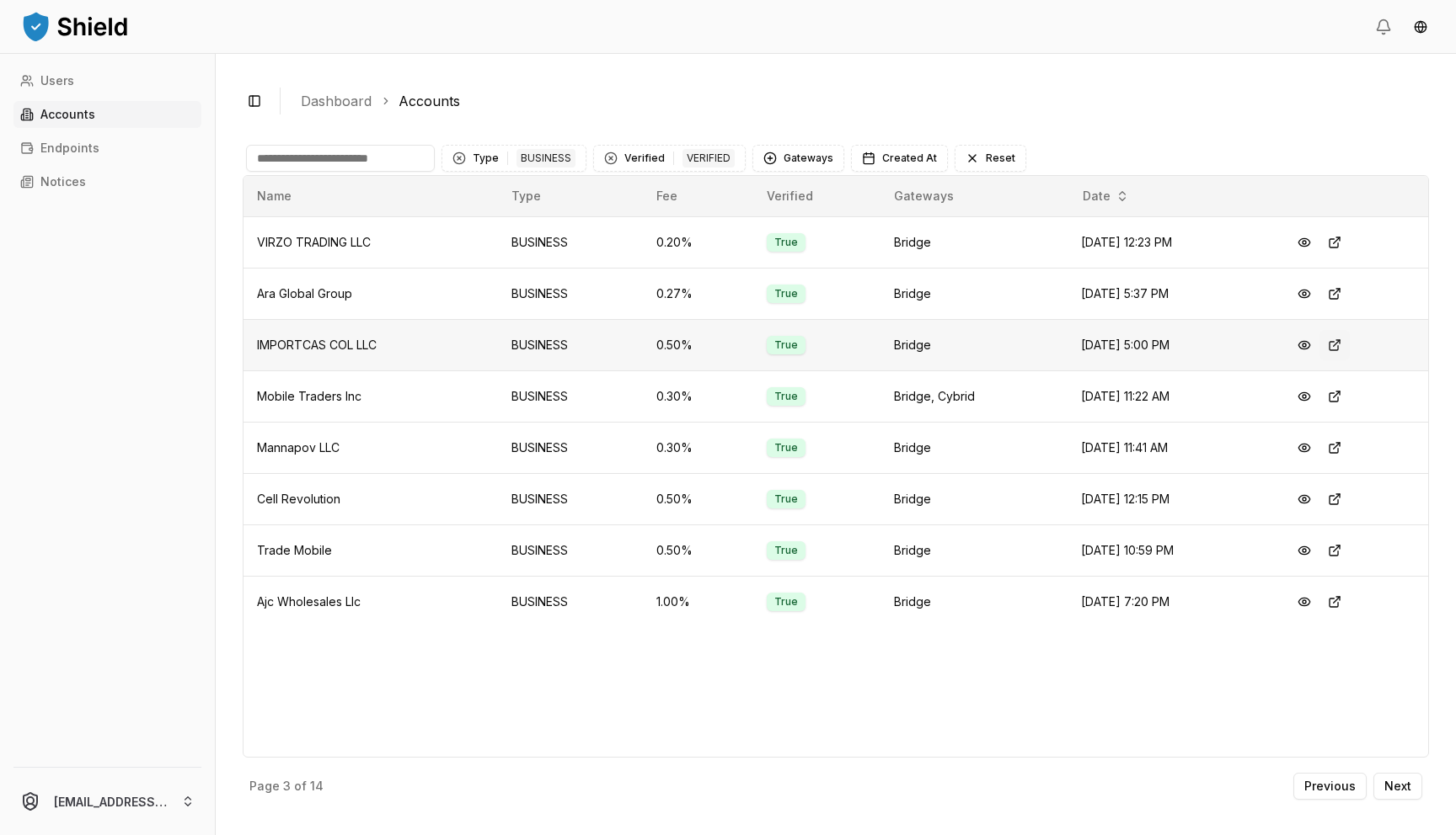
click at [651, 346] on button at bounding box center [1334, 346] width 31 height 31
click at [651, 295] on button at bounding box center [1334, 294] width 31 height 31
click at [651, 247] on button at bounding box center [1334, 243] width 31 height 31
click at [651, 756] on p "Previous" at bounding box center [1330, 786] width 51 height 12
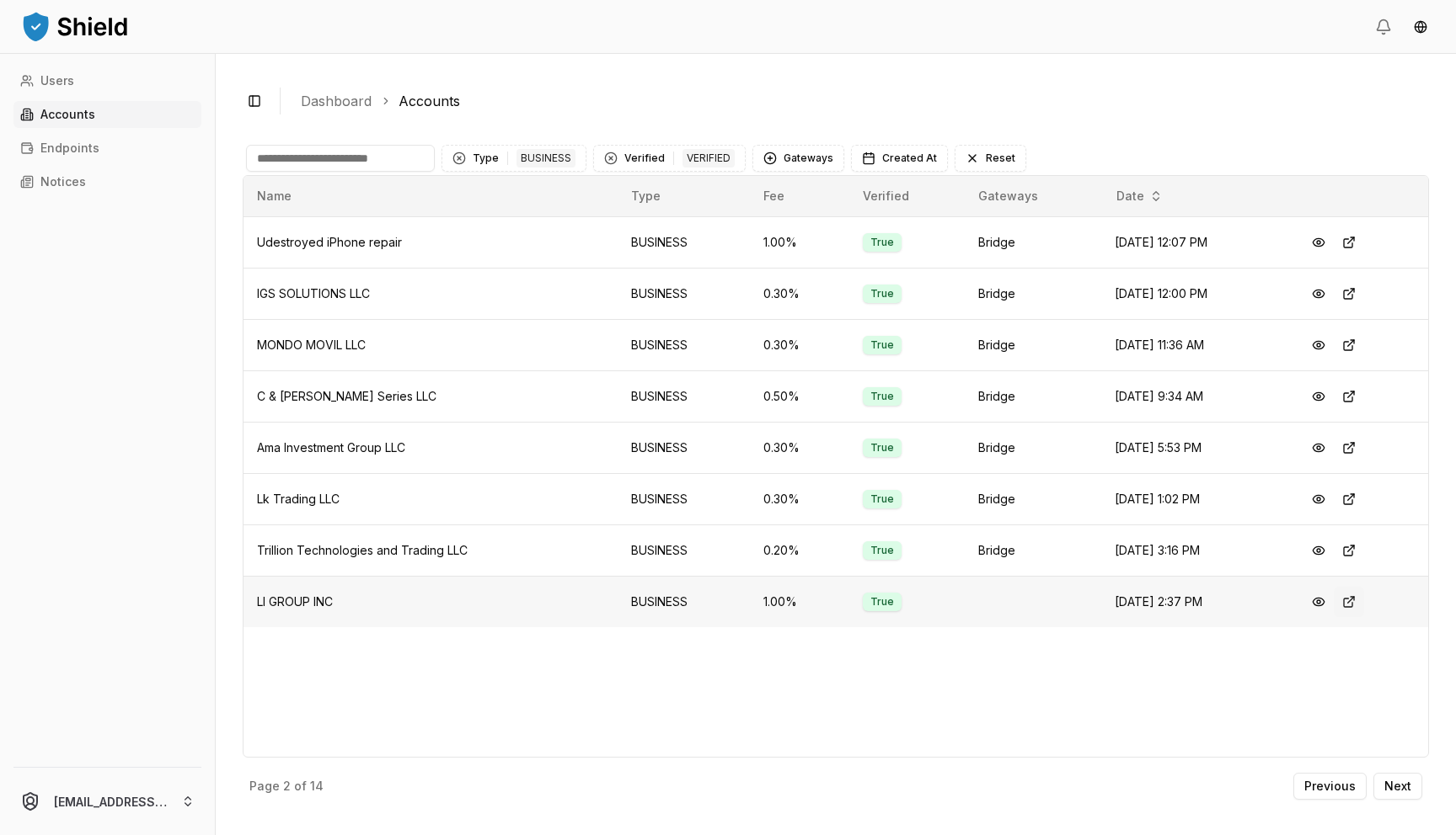
click at [651, 597] on button at bounding box center [1349, 603] width 31 height 31
click at [651, 248] on button at bounding box center [1349, 243] width 31 height 31
click at [651, 295] on button at bounding box center [1349, 294] width 31 height 31
click at [651, 341] on button at bounding box center [1349, 346] width 31 height 31
click at [651, 403] on button at bounding box center [1349, 397] width 31 height 31
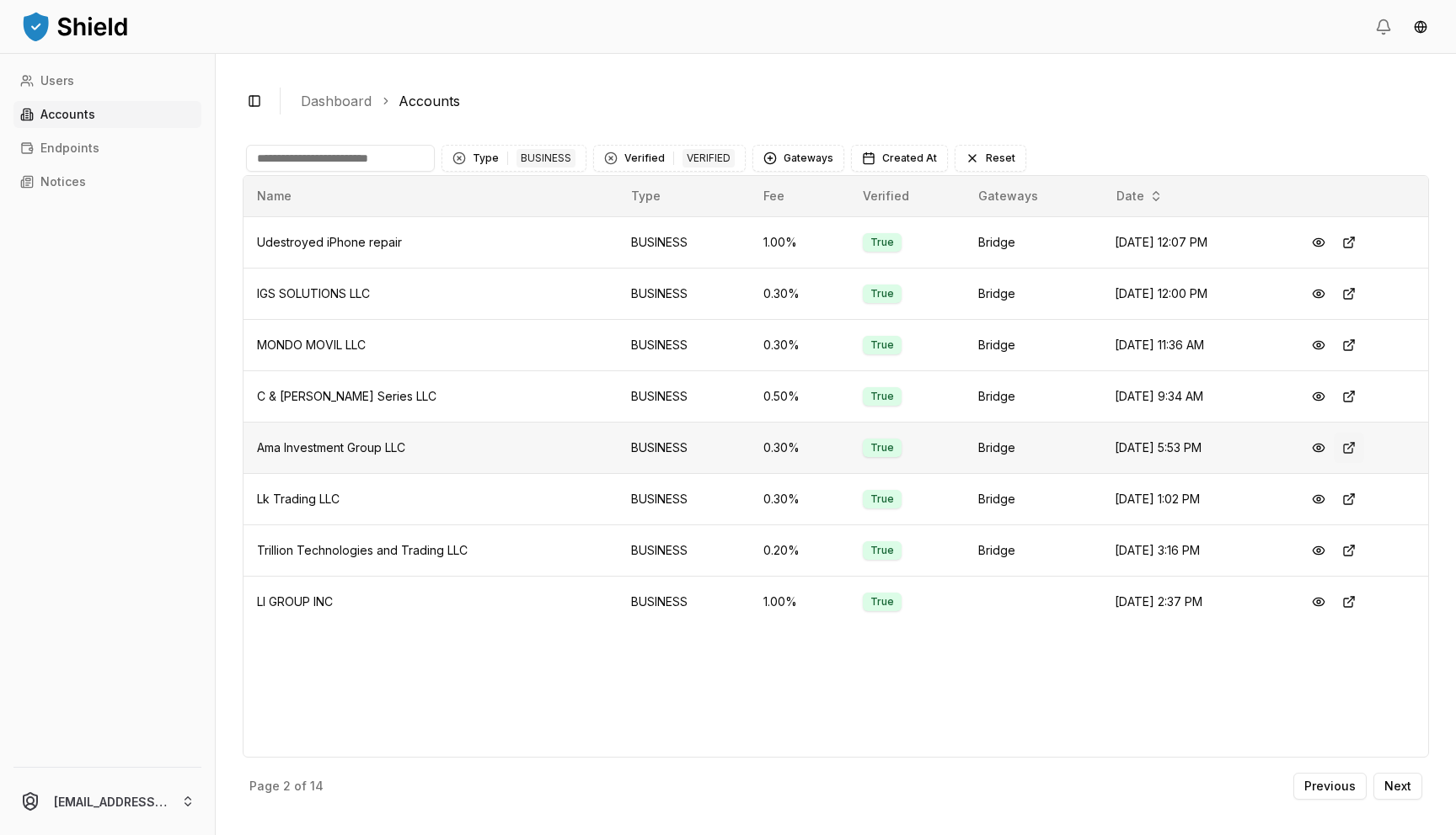
click at [651, 451] on button at bounding box center [1349, 449] width 31 height 31
click at [651, 498] on button at bounding box center [1349, 500] width 31 height 31
click at [651, 756] on p "Previous" at bounding box center [1330, 786] width 51 height 12
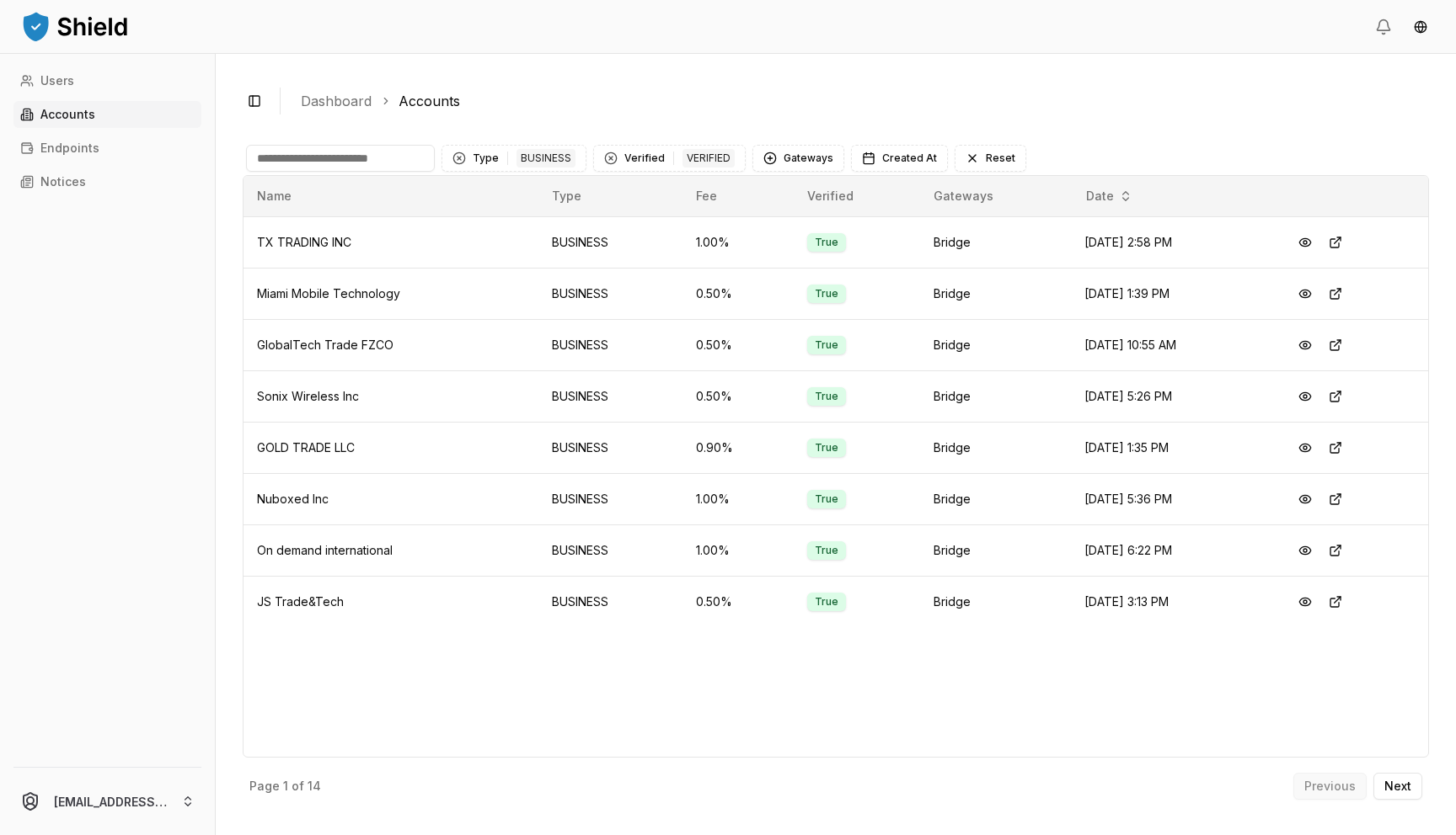
click at [651, 756] on div "Previous Next" at bounding box center [1357, 786] width 129 height 27
